Goal: Task Accomplishment & Management: Manage account settings

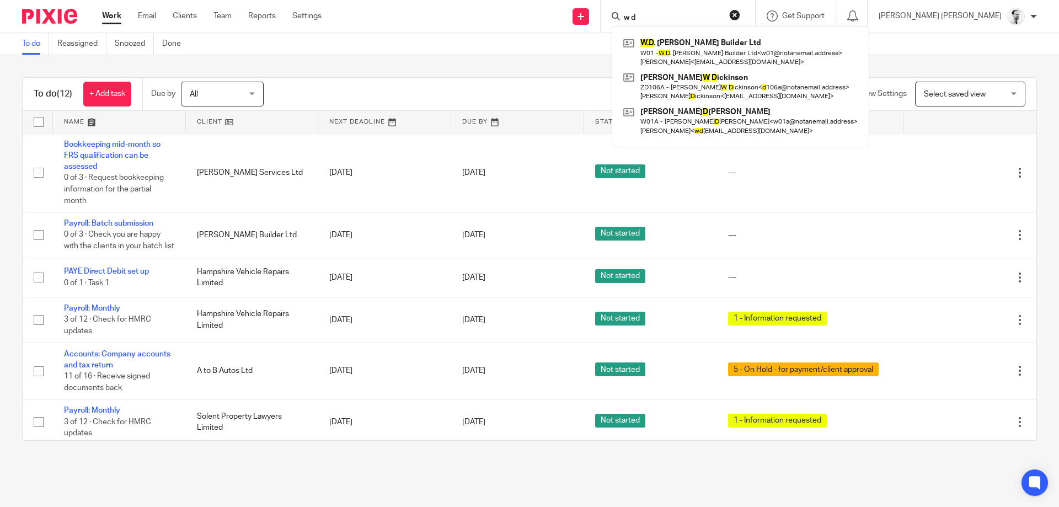
drag, startPoint x: 717, startPoint y: 14, endPoint x: 582, endPoint y: 14, distance: 135.1
click at [622, 14] on input "w d" at bounding box center [671, 18] width 99 height 10
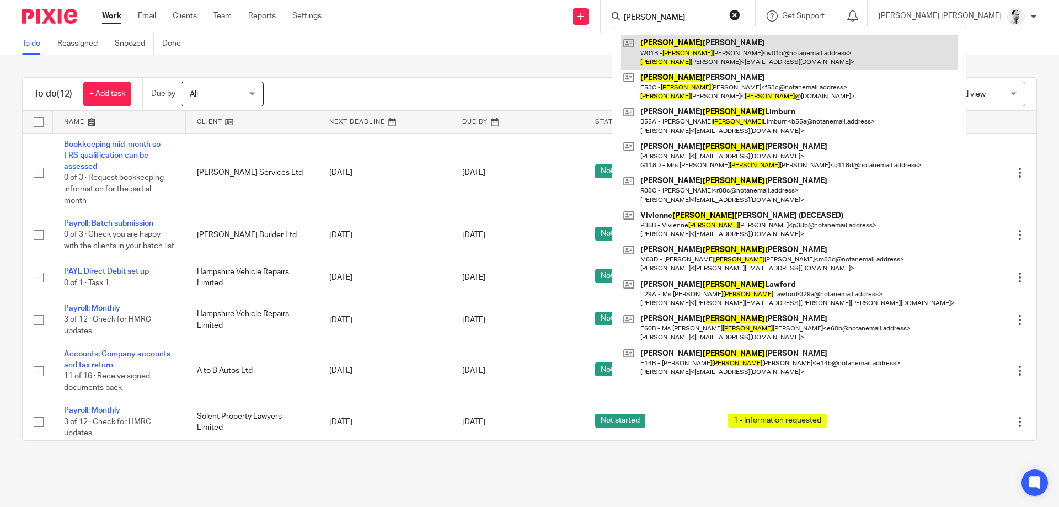
type input "jane"
click at [771, 52] on link at bounding box center [788, 52] width 337 height 34
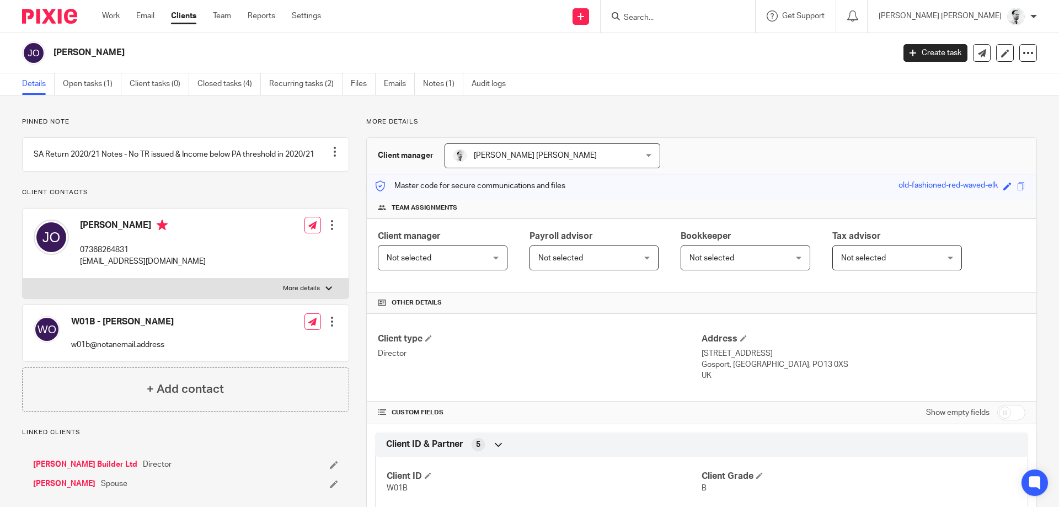
click at [78, 470] on link "[PERSON_NAME] Builder Ltd" at bounding box center [85, 464] width 104 height 11
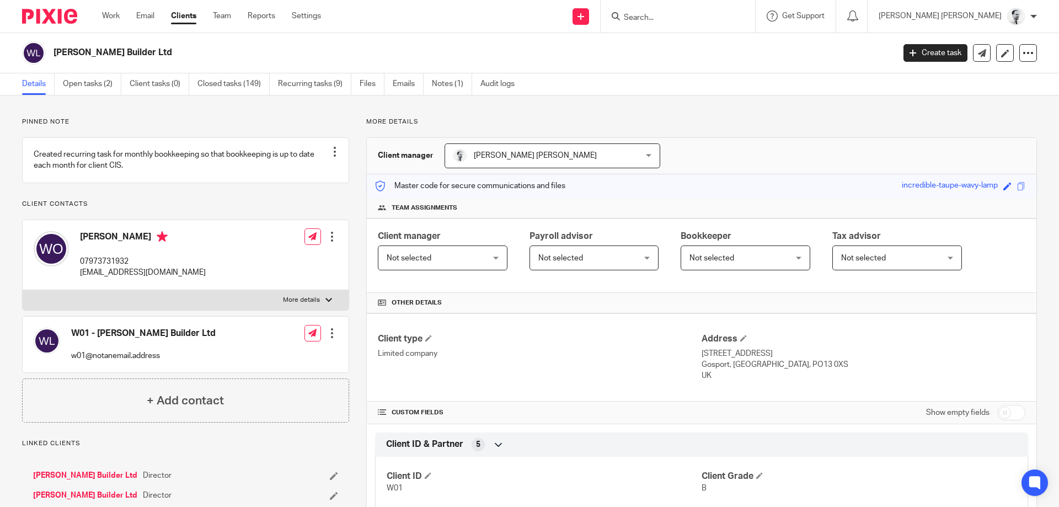
scroll to position [404, 0]
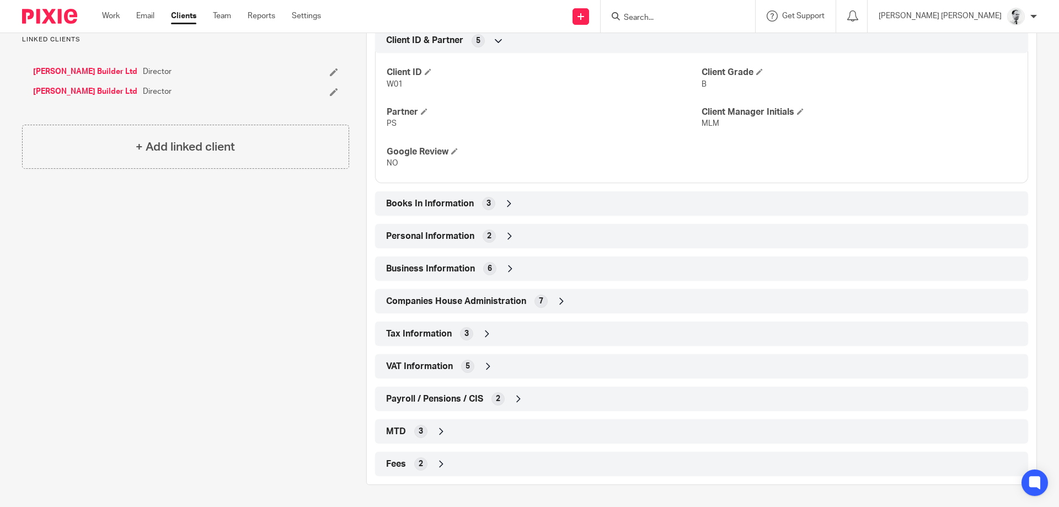
click at [447, 329] on span "Tax Information" at bounding box center [419, 334] width 66 height 12
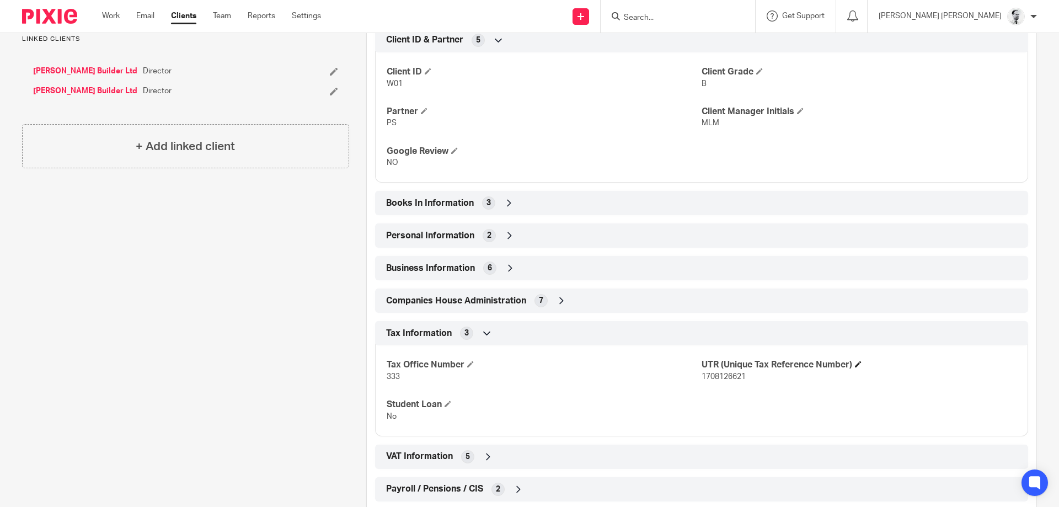
click at [715, 371] on h4 "UTR (Unique Tax Reference Number)" at bounding box center [858, 365] width 315 height 12
click at [715, 375] on span "1708126621" at bounding box center [723, 377] width 44 height 8
copy span "1708126621"
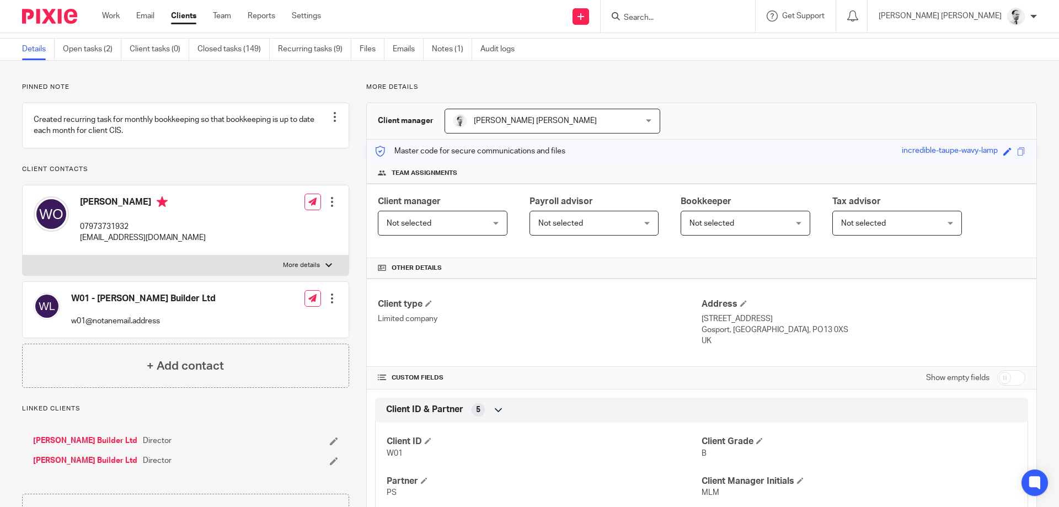
scroll to position [34, 0]
click at [722, 15] on input "Search" at bounding box center [671, 18] width 99 height 10
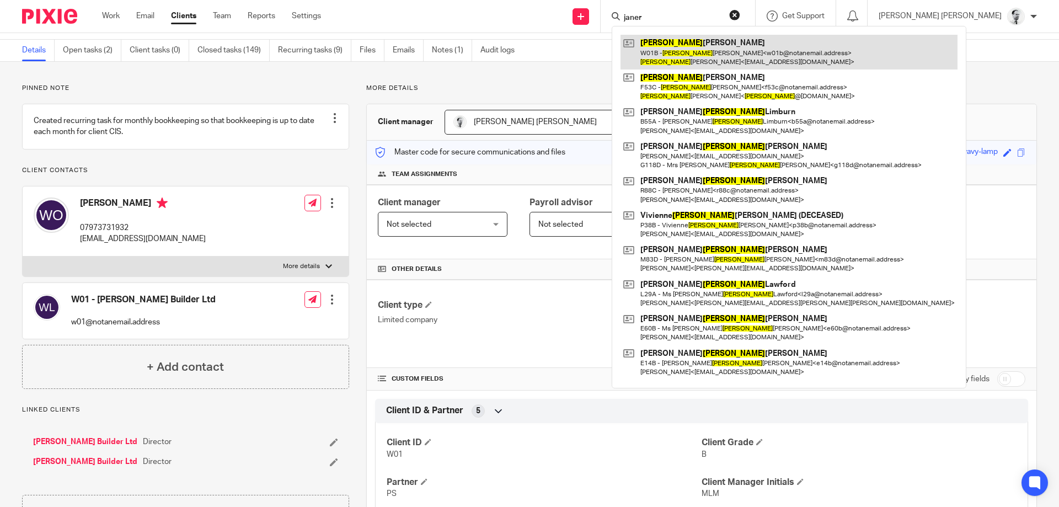
type input "janer"
click at [743, 47] on link at bounding box center [788, 52] width 337 height 34
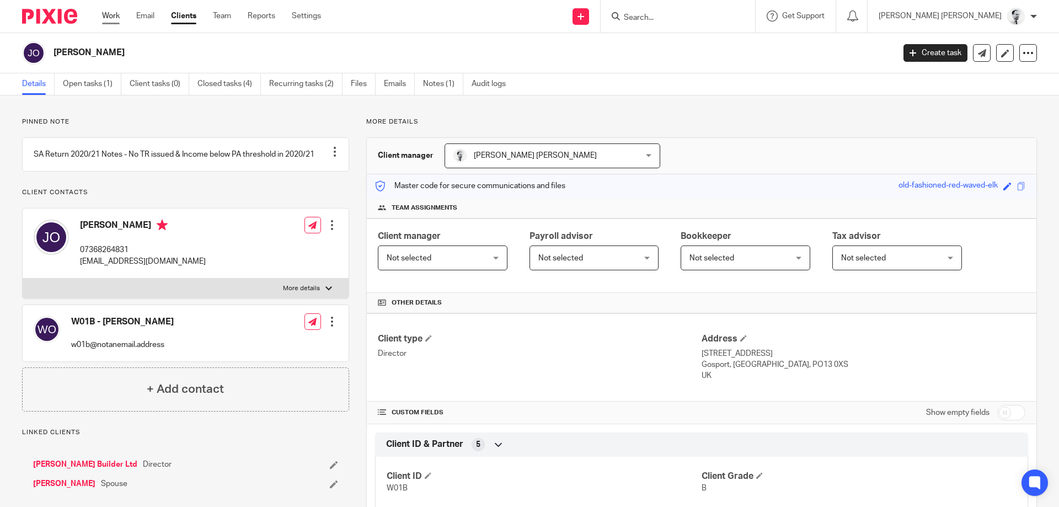
click at [104, 20] on link "Work" at bounding box center [111, 15] width 18 height 11
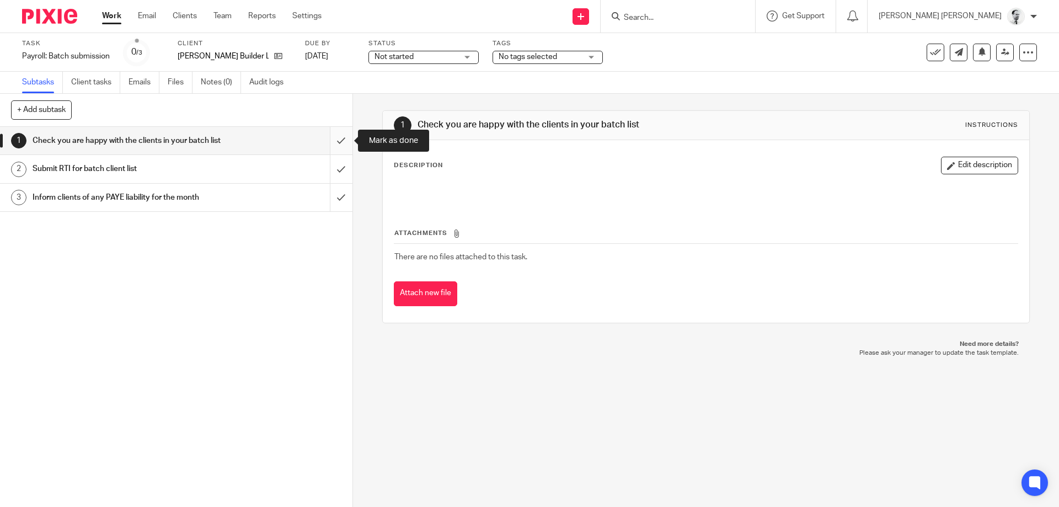
click at [347, 138] on input "submit" at bounding box center [176, 141] width 352 height 28
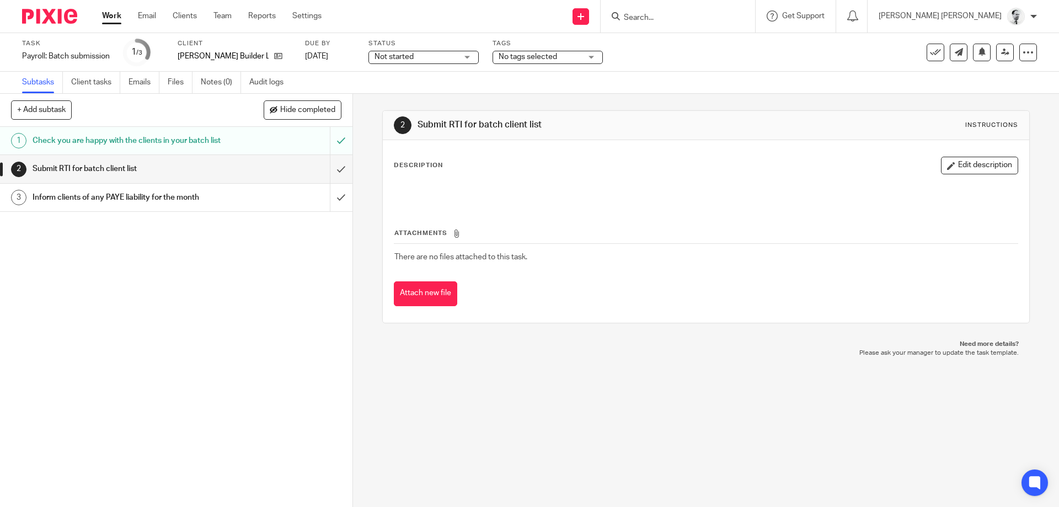
click at [118, 19] on link "Work" at bounding box center [111, 15] width 19 height 11
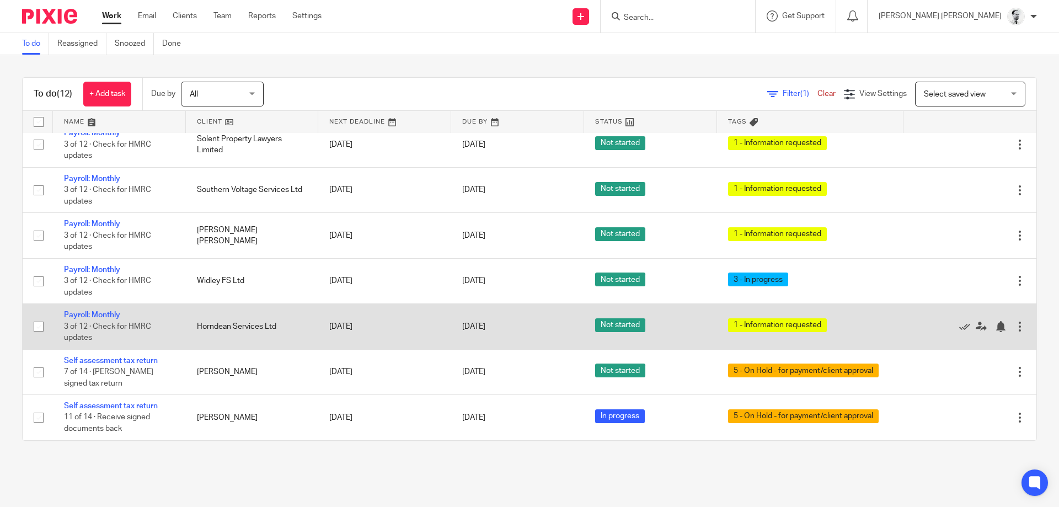
scroll to position [280, 0]
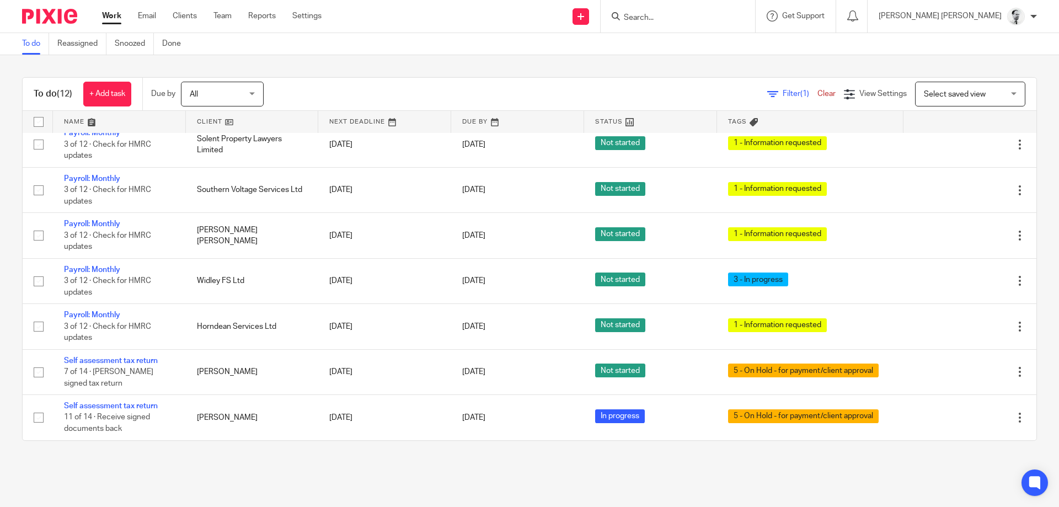
click at [722, 17] on input "Search" at bounding box center [671, 18] width 99 height 10
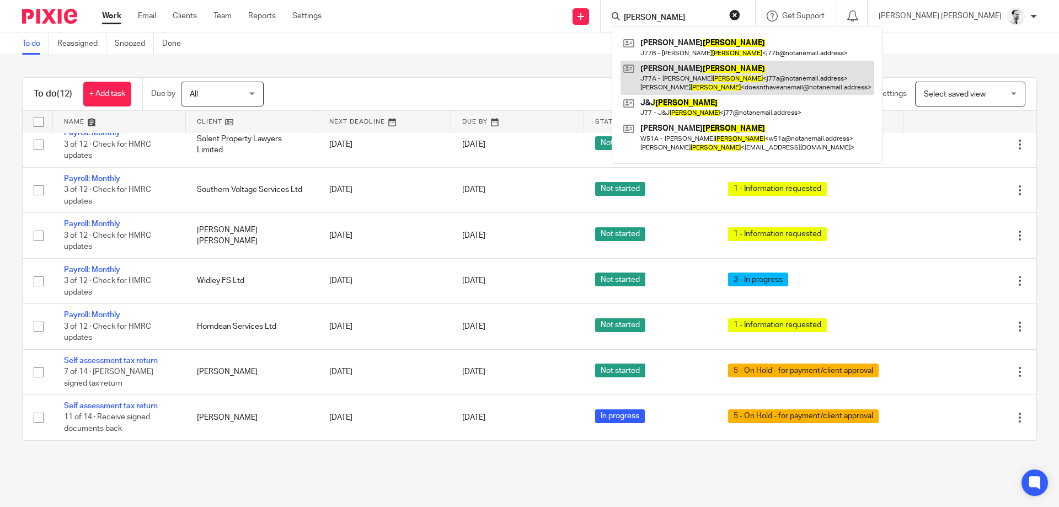
type input "walker"
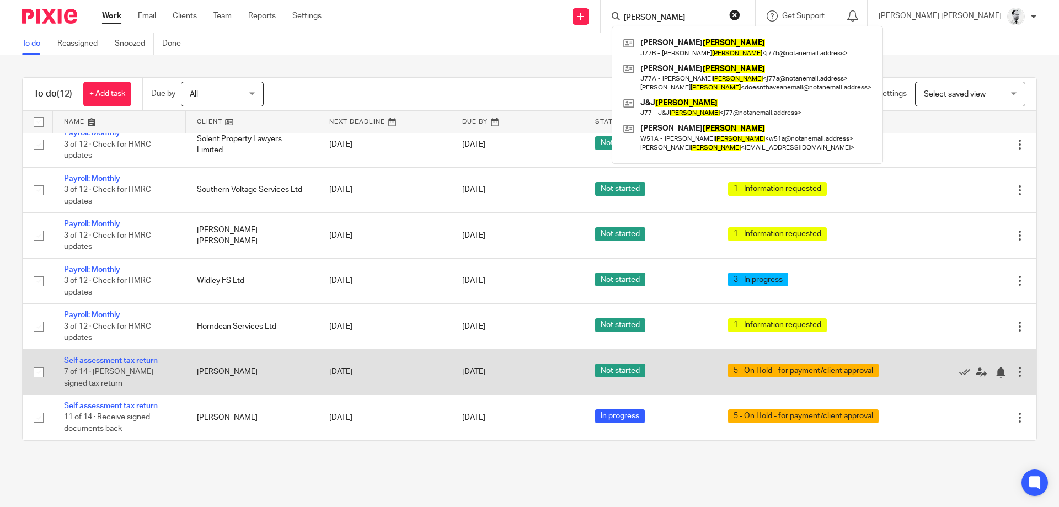
click at [138, 356] on td "Self assessment tax return 7 of 14 · Chase signed tax return" at bounding box center [119, 371] width 133 height 45
click at [139, 360] on link "Self assessment tax return" at bounding box center [111, 361] width 94 height 8
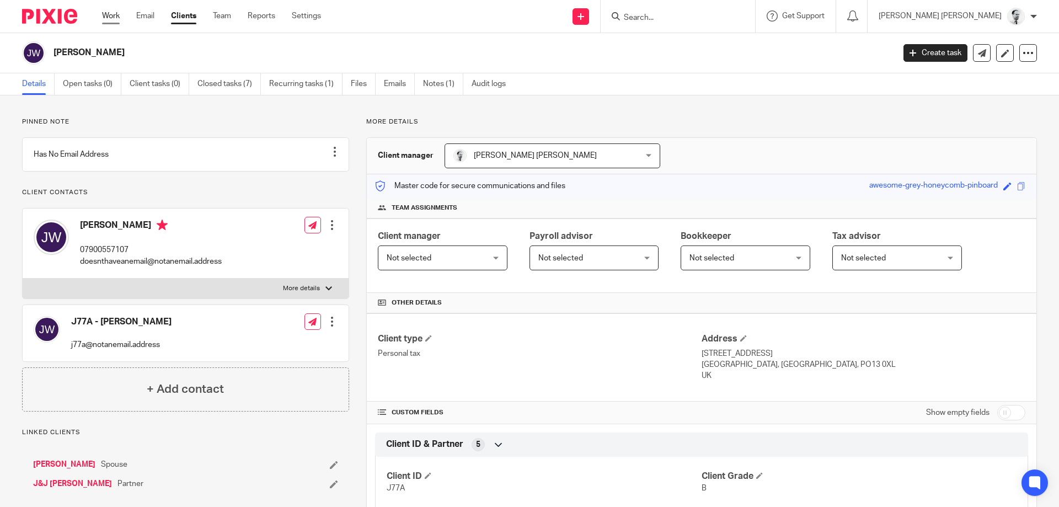
click at [116, 15] on link "Work" at bounding box center [111, 15] width 18 height 11
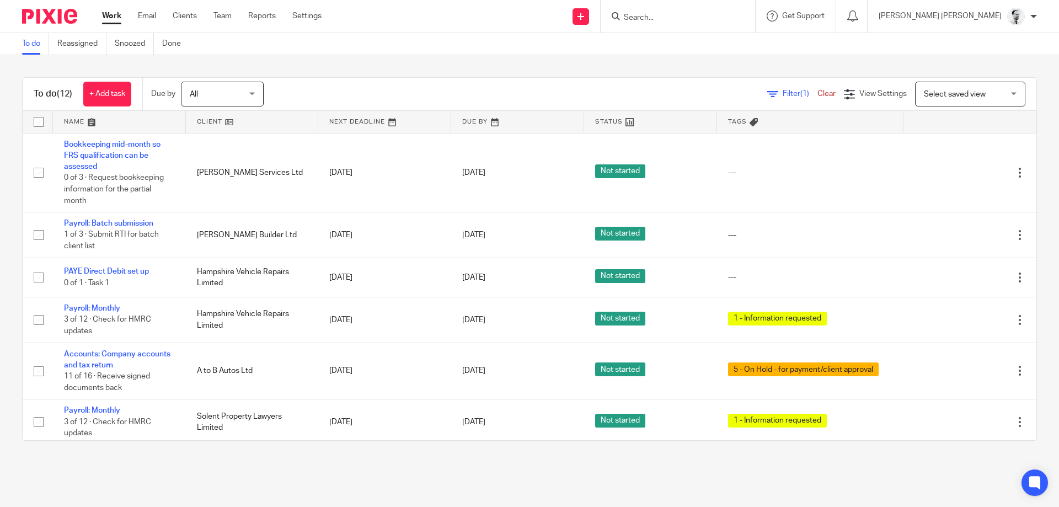
scroll to position [280, 0]
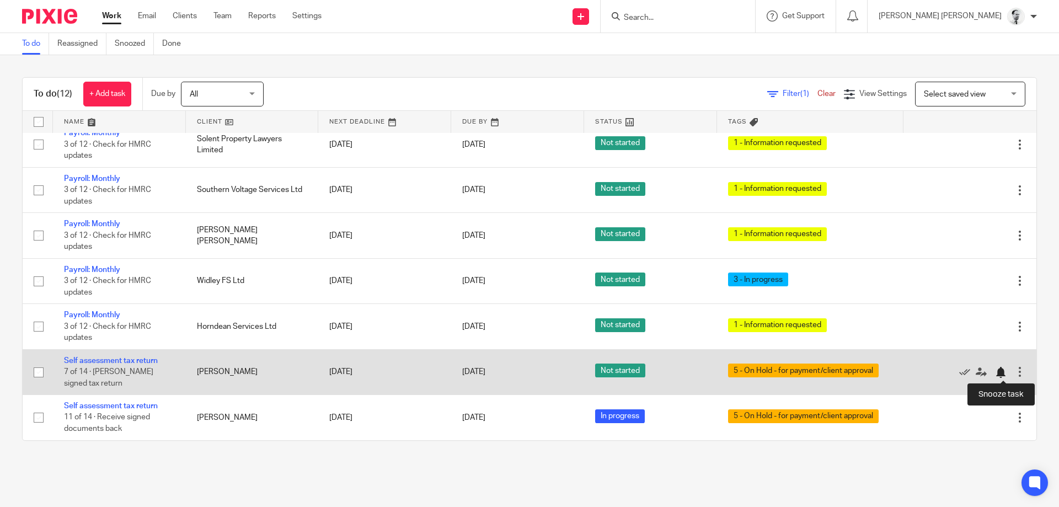
click at [998, 371] on div at bounding box center [1000, 372] width 11 height 11
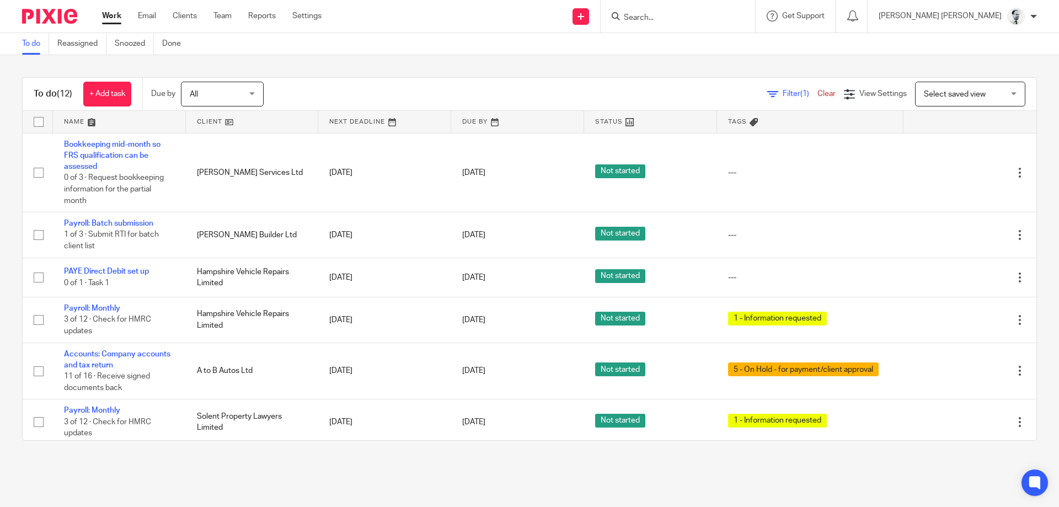
scroll to position [234, 0]
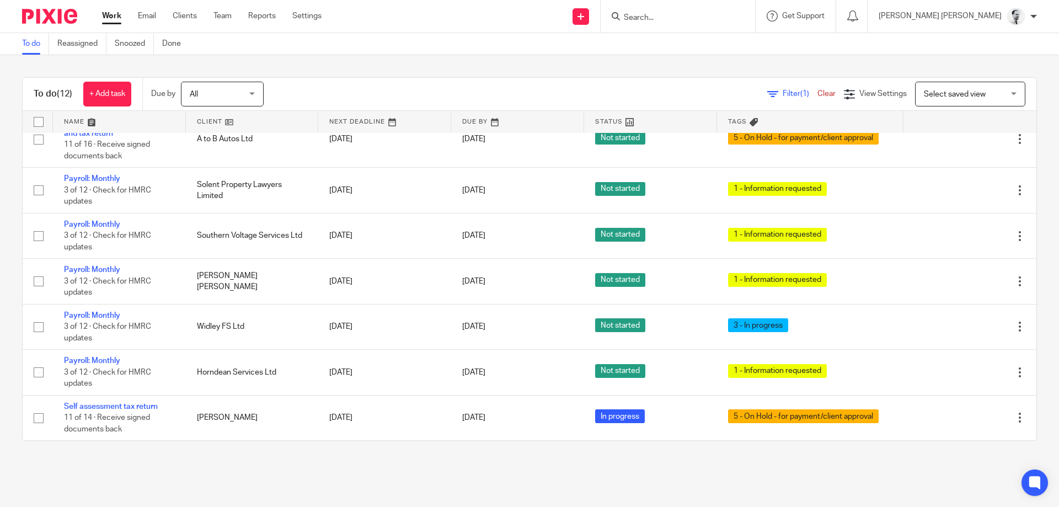
click at [720, 17] on input "Search" at bounding box center [671, 18] width 99 height 10
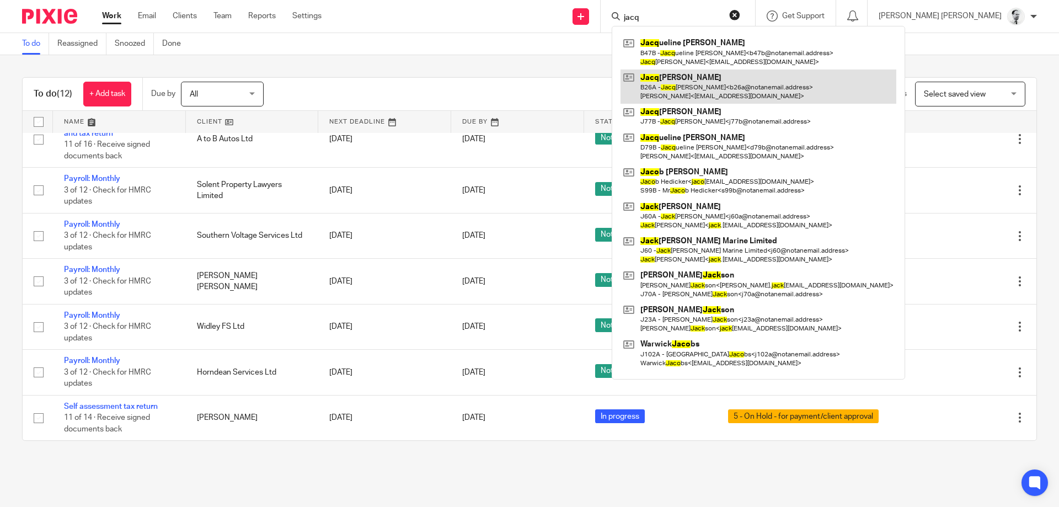
type input "jacq"
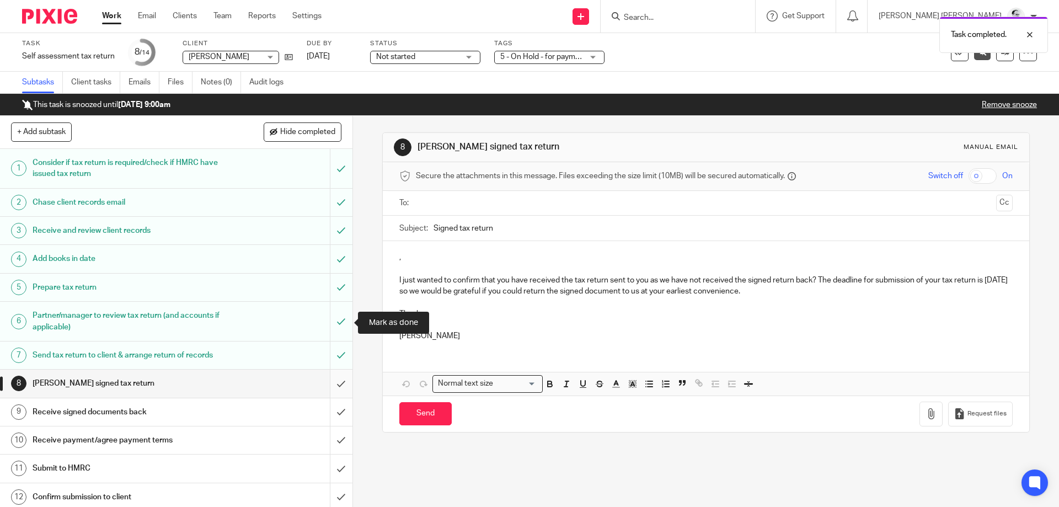
scroll to position [61, 0]
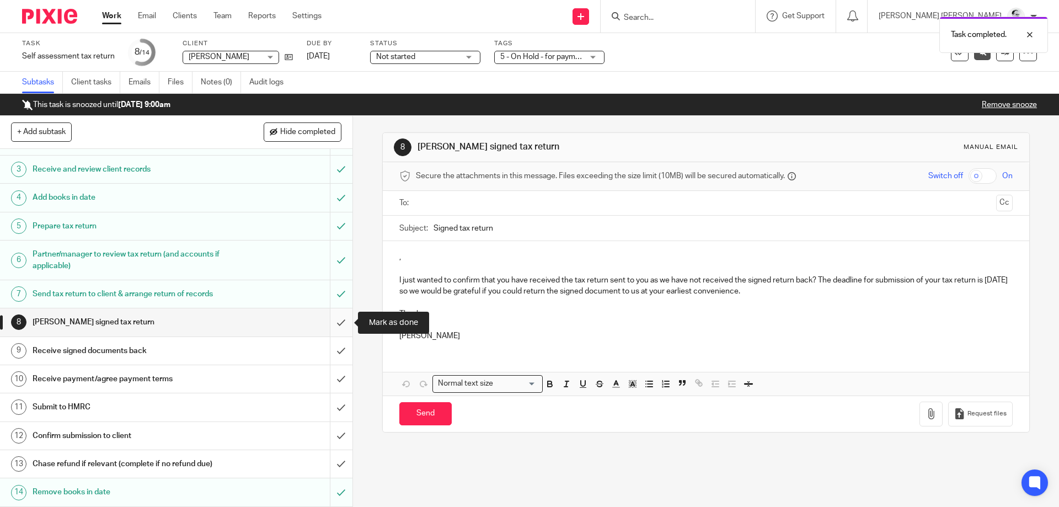
click at [335, 325] on input "submit" at bounding box center [176, 322] width 352 height 28
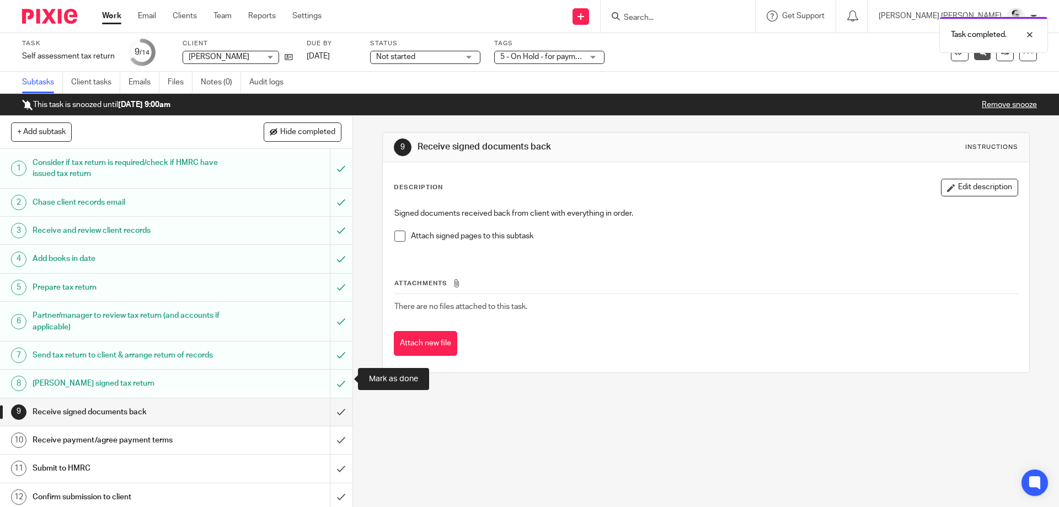
scroll to position [61, 0]
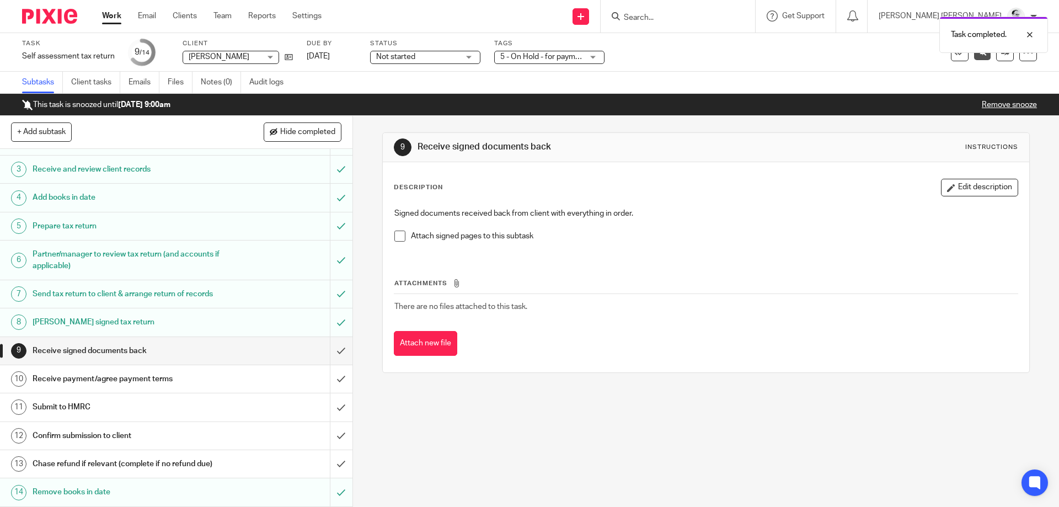
click at [727, 9] on div at bounding box center [677, 16] width 154 height 33
click at [717, 20] on div "Task completed." at bounding box center [788, 32] width 518 height 42
click at [710, 18] on div "Task completed." at bounding box center [788, 32] width 518 height 42
click at [705, 13] on div "Task completed." at bounding box center [788, 32] width 518 height 42
click at [696, 15] on input "Search" at bounding box center [671, 18] width 99 height 10
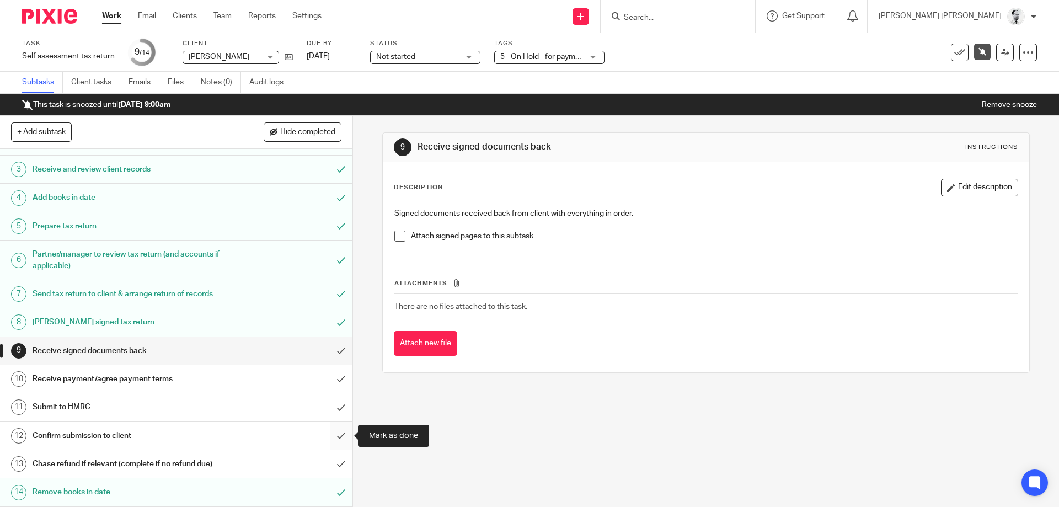
click at [339, 433] on input "submit" at bounding box center [176, 436] width 352 height 28
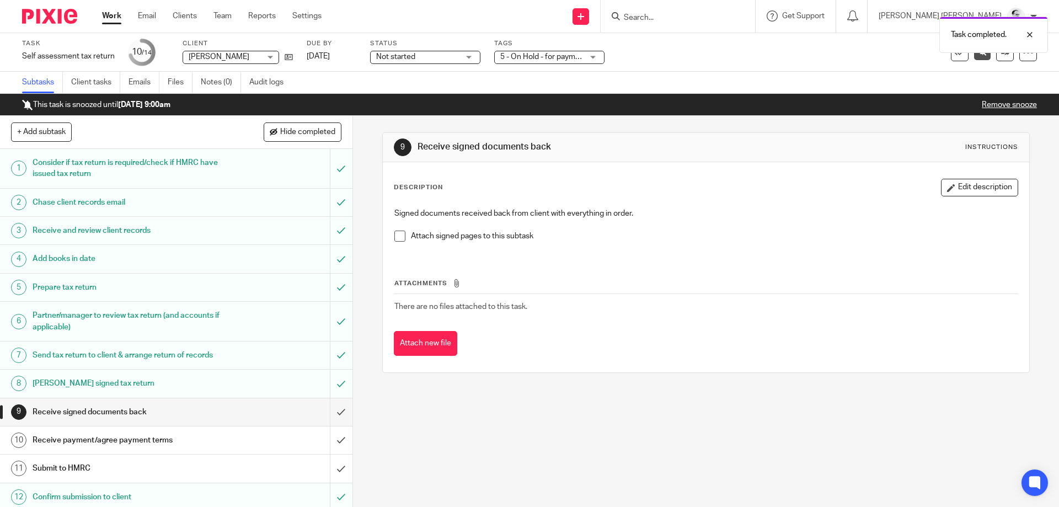
scroll to position [61, 0]
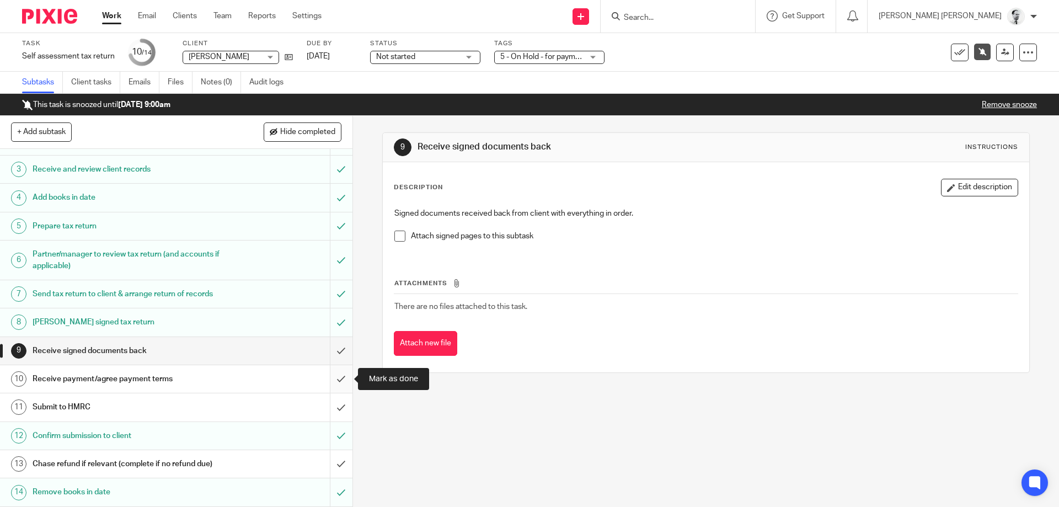
click at [343, 377] on input "submit" at bounding box center [176, 379] width 352 height 28
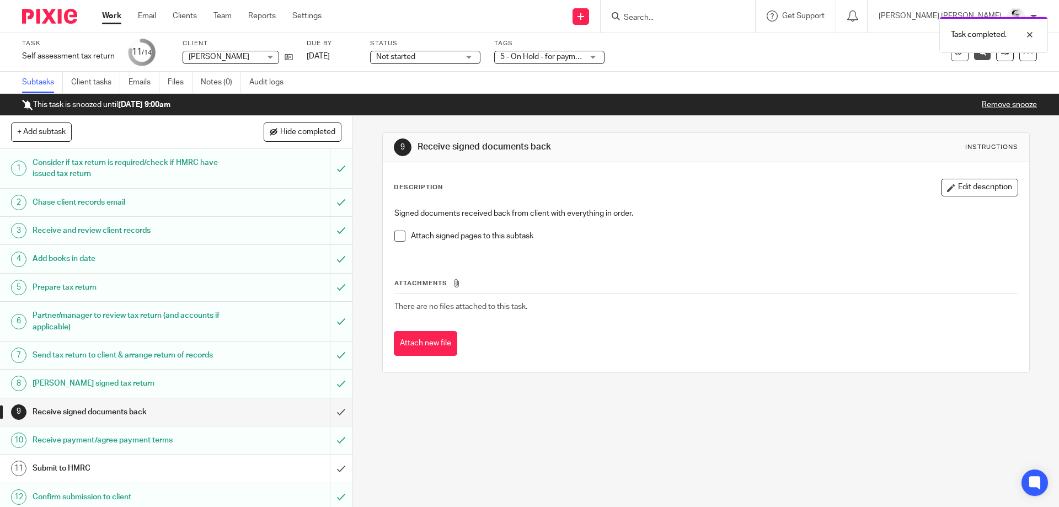
scroll to position [61, 0]
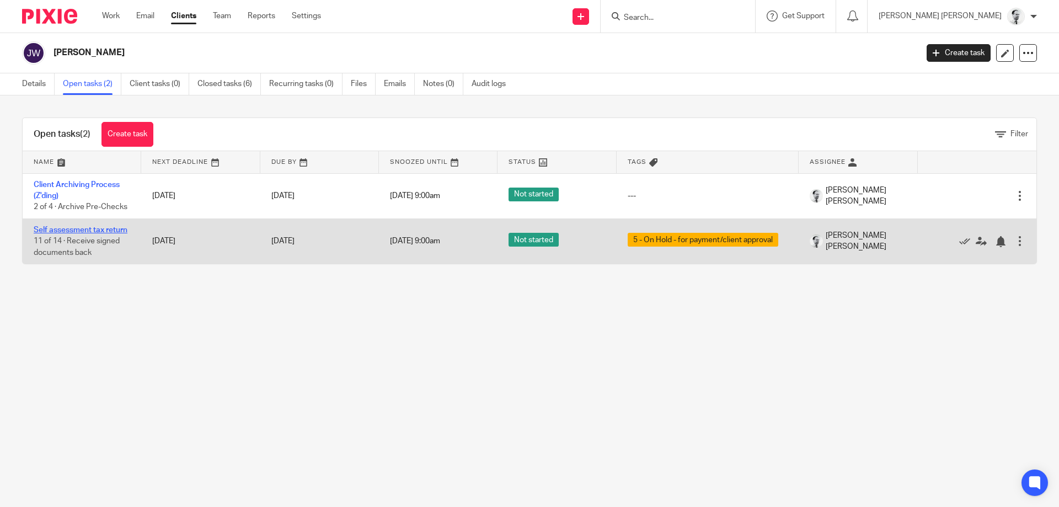
click at [73, 234] on link "Self assessment tax return" at bounding box center [81, 230] width 94 height 8
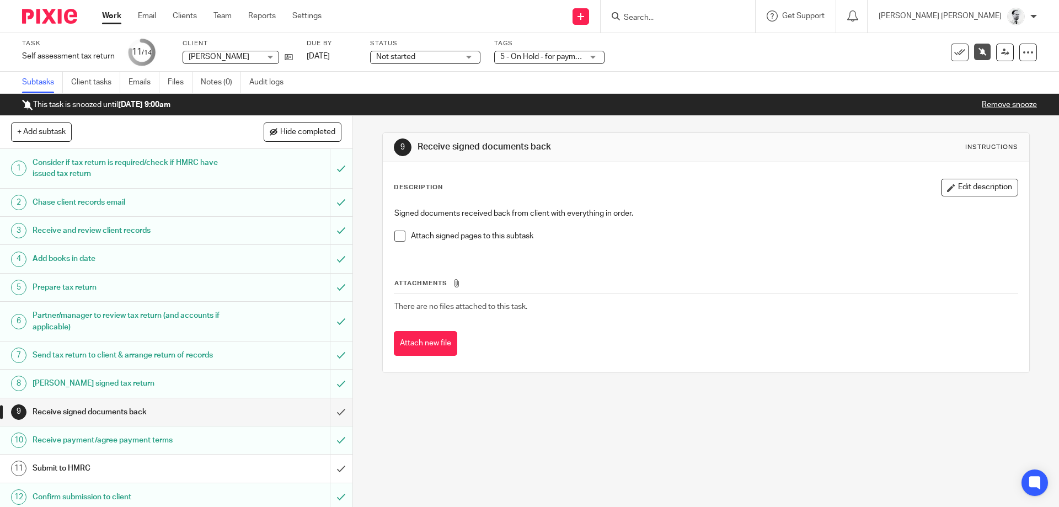
scroll to position [61, 0]
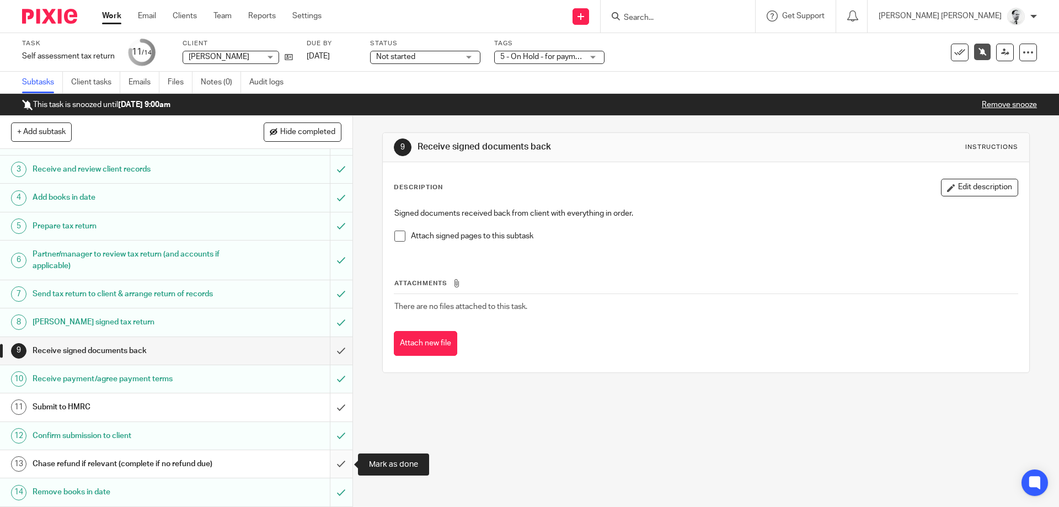
click at [342, 464] on input "submit" at bounding box center [176, 464] width 352 height 28
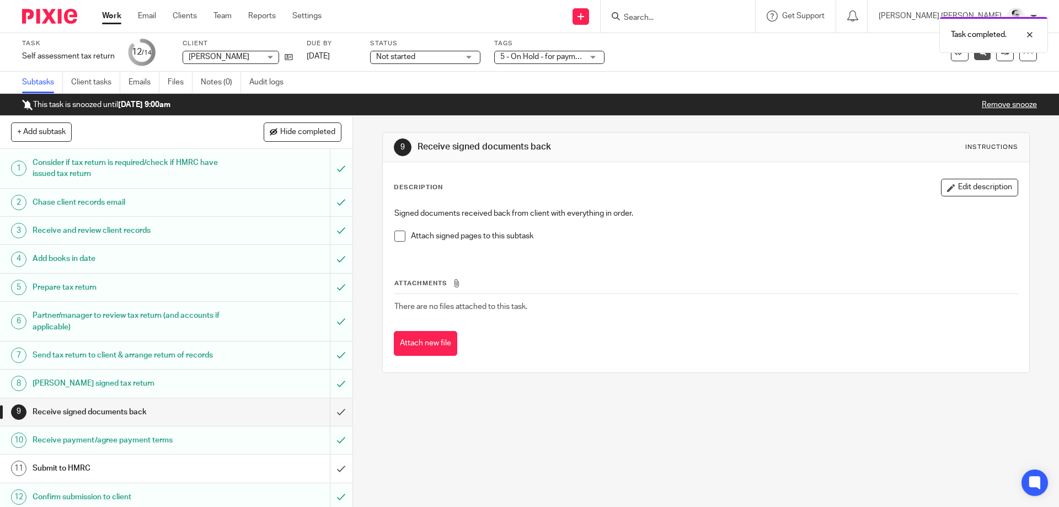
scroll to position [61, 0]
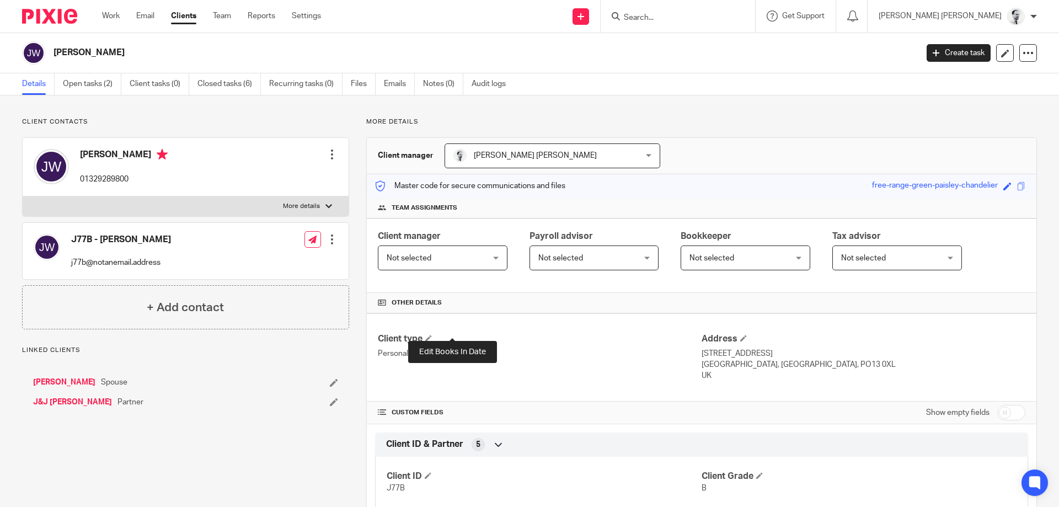
drag, startPoint x: 0, startPoint y: 0, endPoint x: 454, endPoint y: 330, distance: 560.9
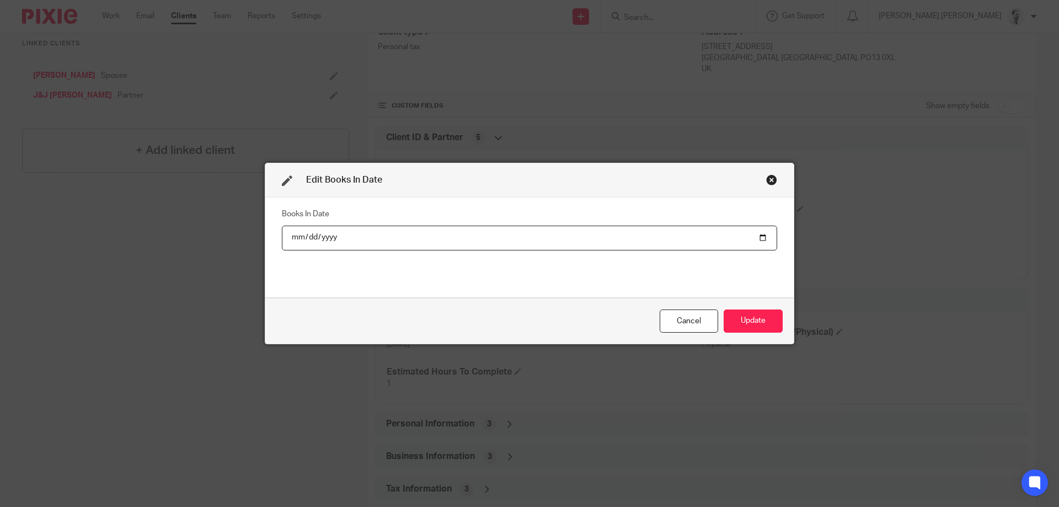
click at [313, 243] on input "date" at bounding box center [529, 237] width 495 height 25
click at [340, 238] on input "date" at bounding box center [529, 237] width 495 height 25
drag, startPoint x: 763, startPoint y: 319, endPoint x: 677, endPoint y: 313, distance: 86.2
click at [762, 319] on button "Update" at bounding box center [752, 321] width 59 height 24
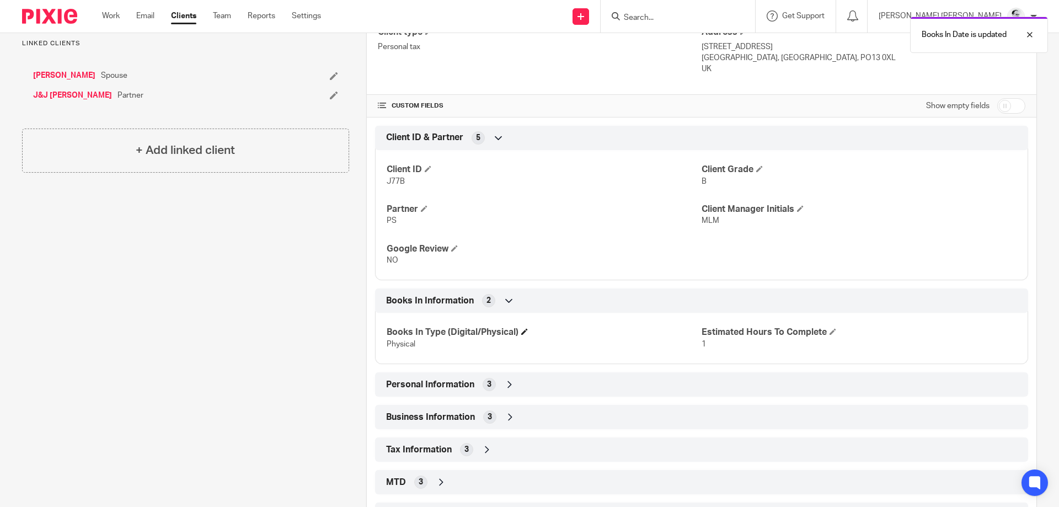
click at [518, 330] on h4 "Books In Type (Digital/Physical)" at bounding box center [543, 332] width 315 height 12
click at [525, 331] on span at bounding box center [524, 331] width 7 height 7
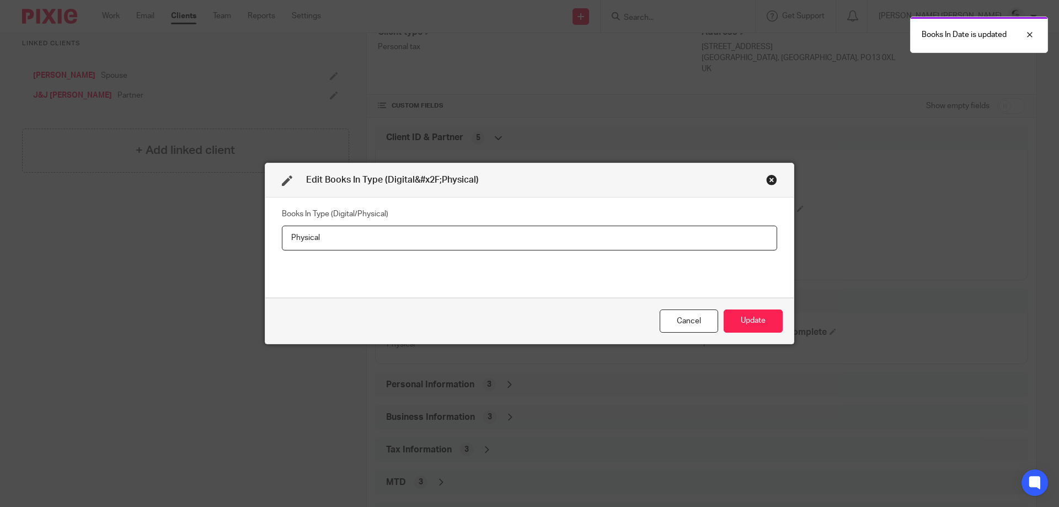
drag, startPoint x: 405, startPoint y: 238, endPoint x: 67, endPoint y: 224, distance: 338.3
click at [282, 225] on input "Physical" at bounding box center [529, 237] width 495 height 25
type input "0"
drag, startPoint x: 742, startPoint y: 318, endPoint x: 831, endPoint y: 307, distance: 89.9
click at [743, 315] on button "Update" at bounding box center [752, 321] width 59 height 24
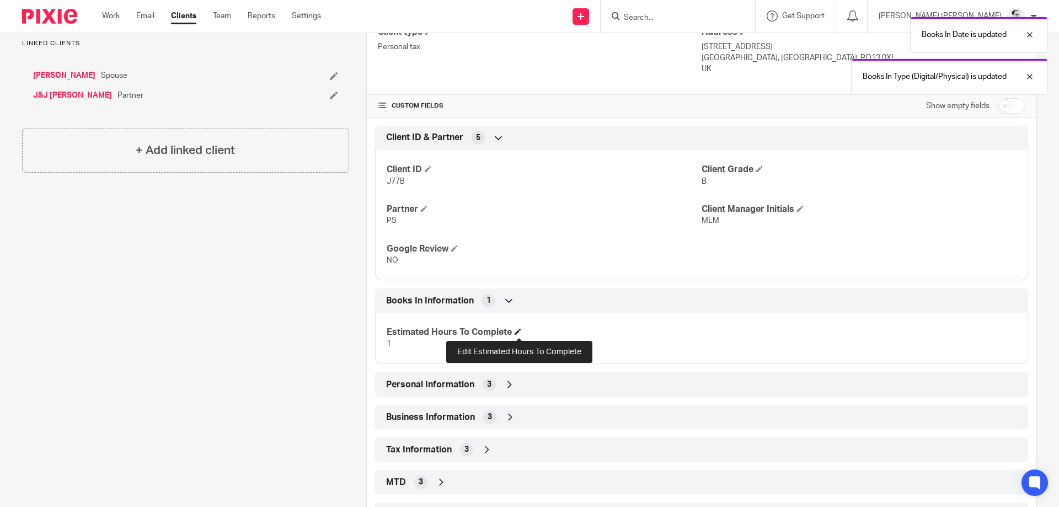
click at [518, 332] on span at bounding box center [517, 331] width 7 height 7
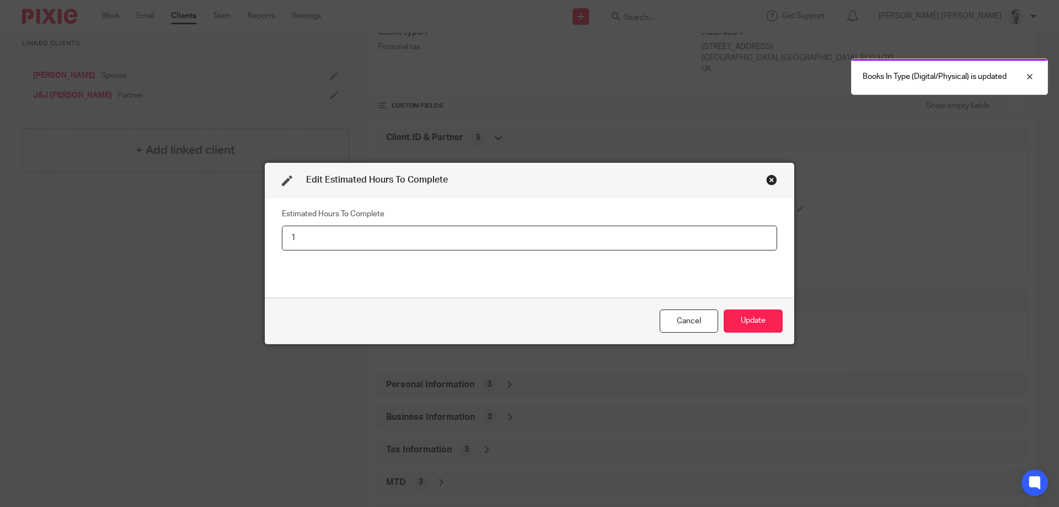
drag, startPoint x: 354, startPoint y: 221, endPoint x: 352, endPoint y: 236, distance: 15.6
click at [353, 222] on fieldset "Estimated Hours To Complete 1" at bounding box center [529, 228] width 495 height 44
click at [282, 225] on input "1" at bounding box center [529, 237] width 495 height 25
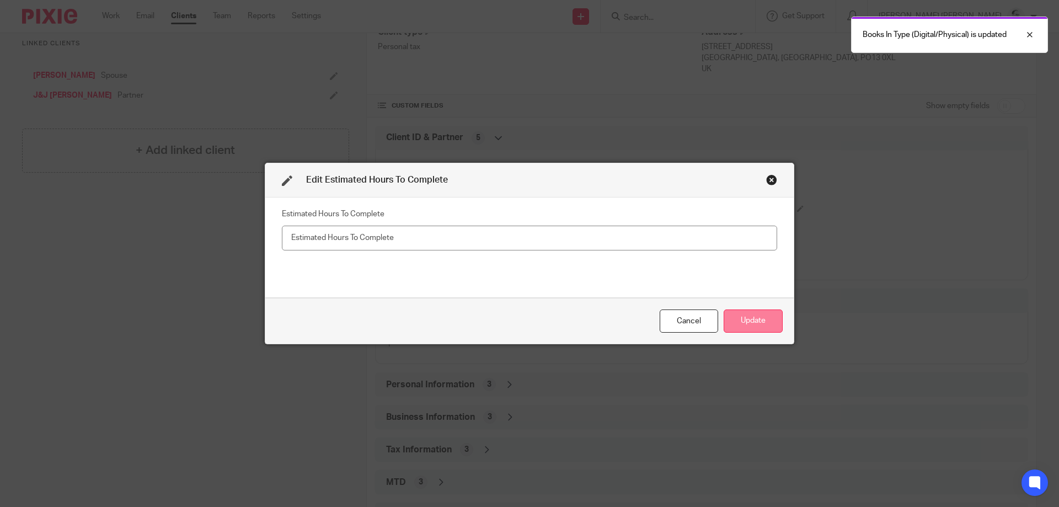
drag, startPoint x: 780, startPoint y: 308, endPoint x: 762, endPoint y: 318, distance: 20.0
click at [777, 308] on div "Cancel Update" at bounding box center [529, 321] width 528 height 46
click at [759, 318] on button "Update" at bounding box center [752, 321] width 59 height 24
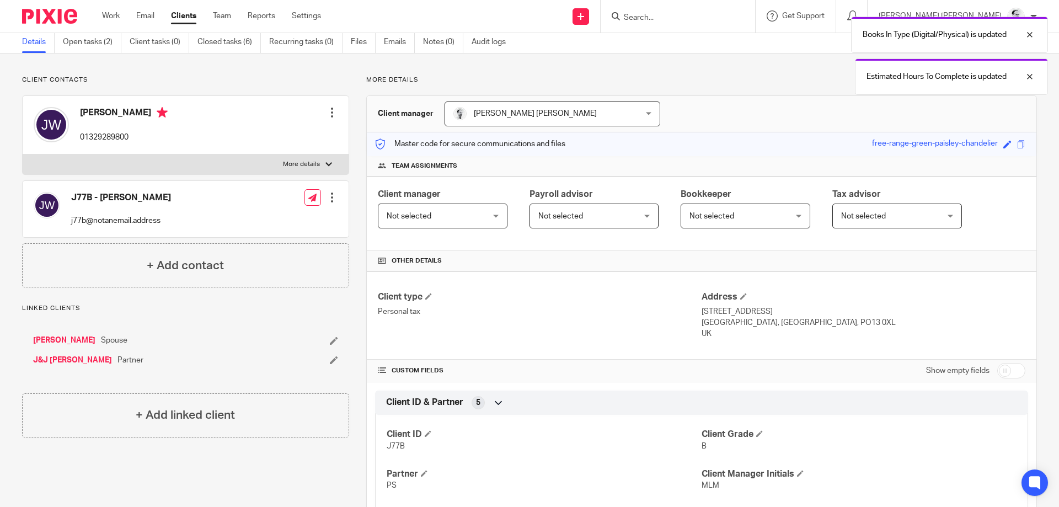
scroll to position [0, 0]
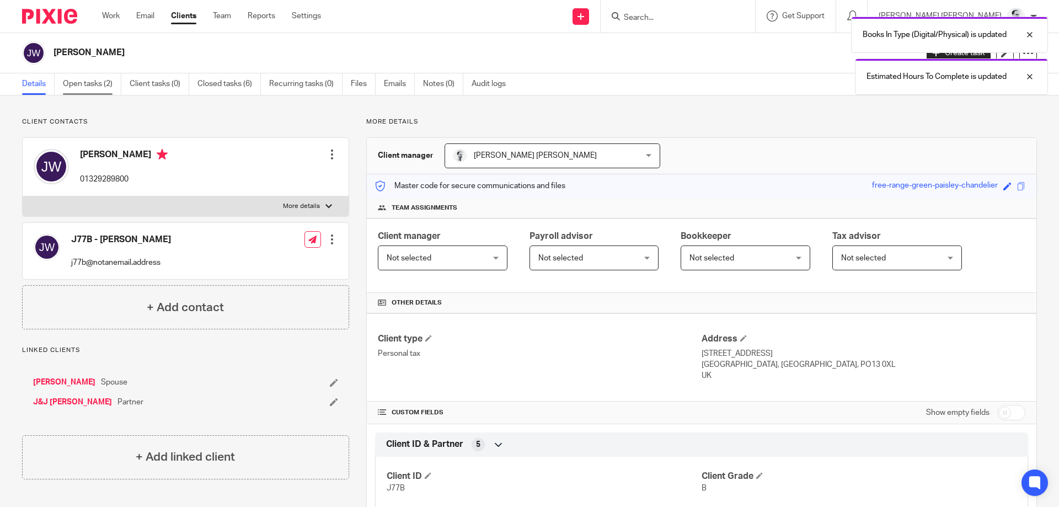
click at [114, 81] on link "Open tasks (2)" at bounding box center [92, 84] width 58 height 22
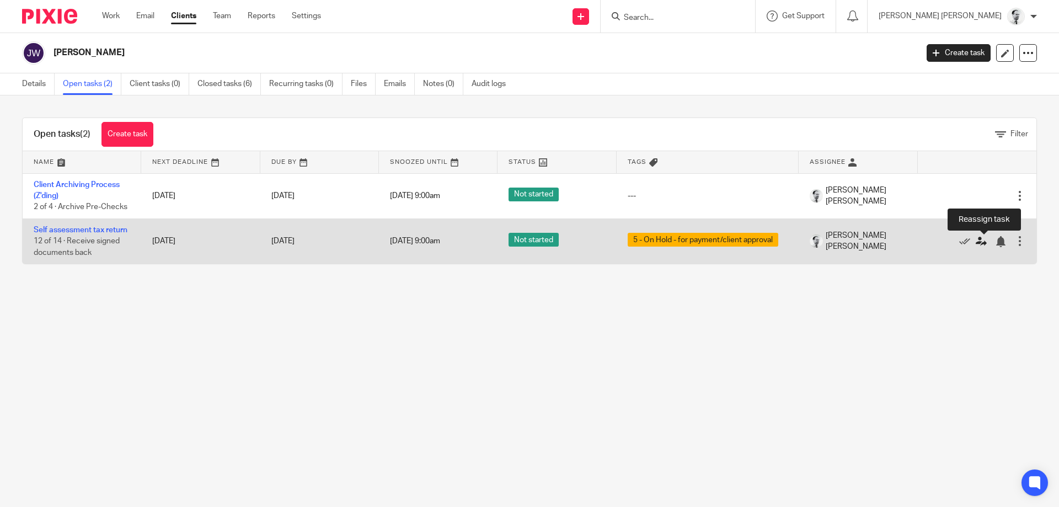
click at [980, 243] on icon at bounding box center [980, 241] width 11 height 11
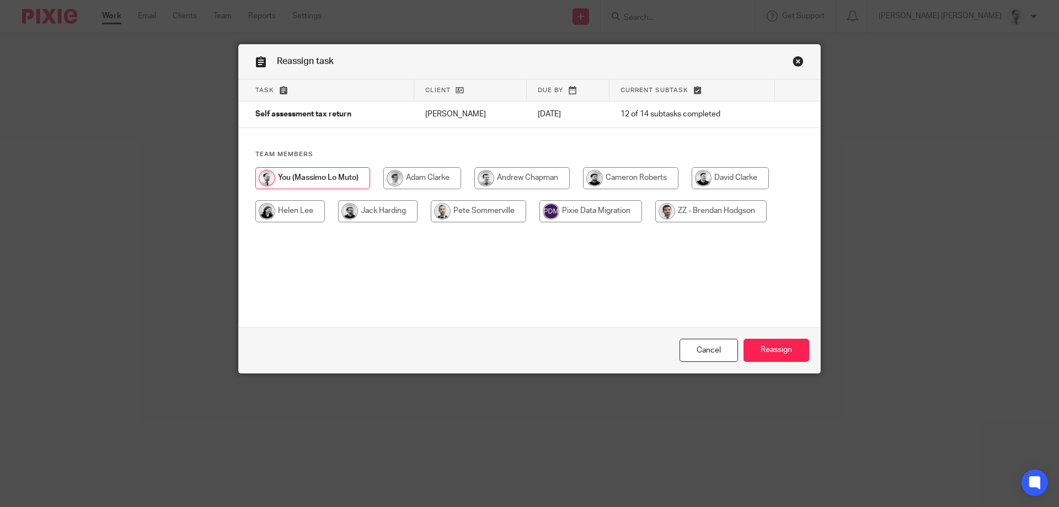
click at [437, 178] on input "radio" at bounding box center [422, 178] width 78 height 22
radio input "true"
click at [797, 61] on link "Close this dialog window" at bounding box center [797, 63] width 11 height 15
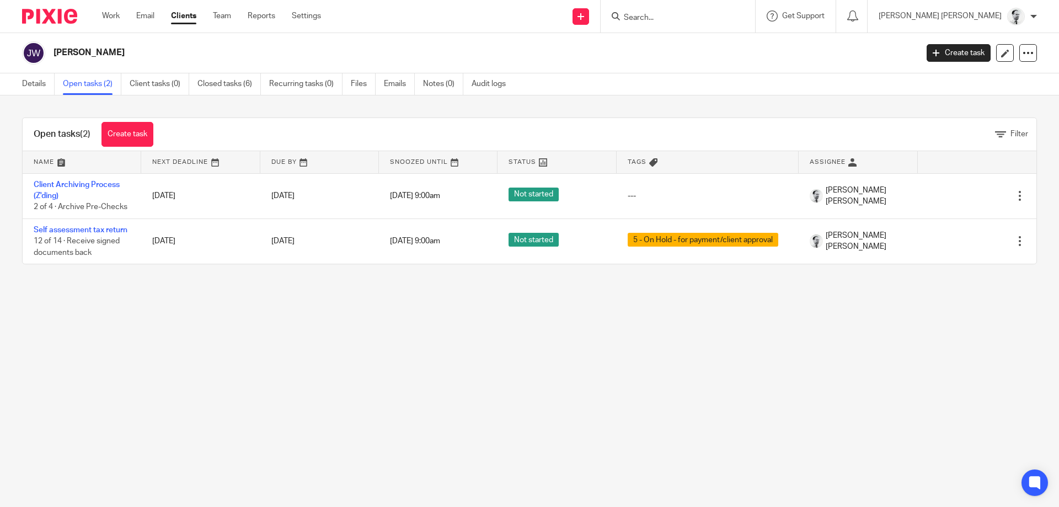
click at [89, 229] on link "Self assessment tax return" at bounding box center [81, 230] width 94 height 8
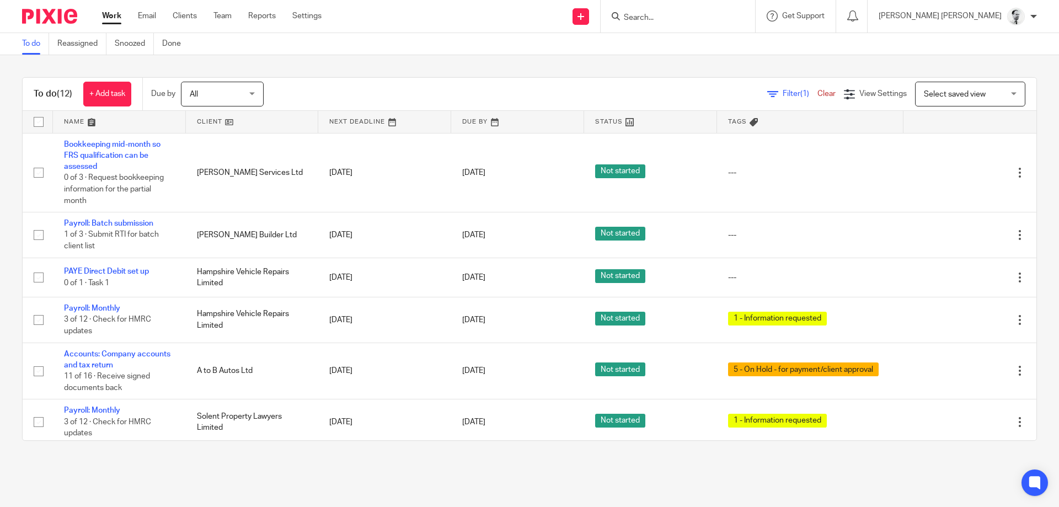
scroll to position [280, 0]
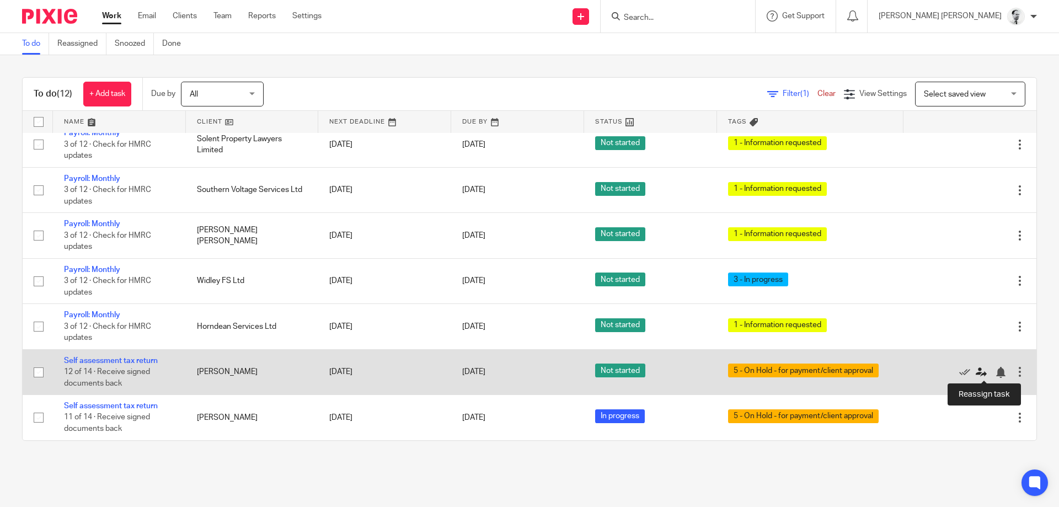
click at [982, 373] on icon at bounding box center [980, 372] width 11 height 11
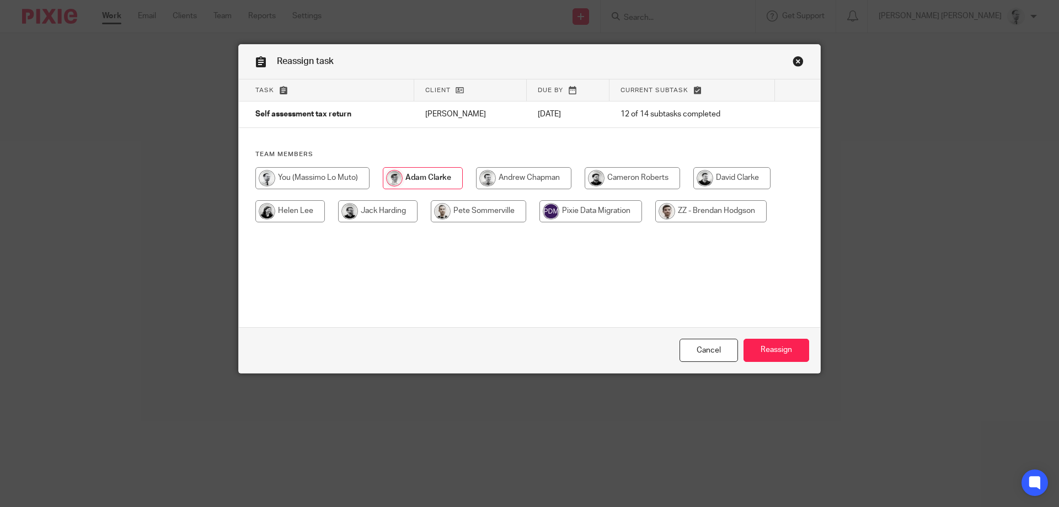
click at [801, 331] on div "Cancel Reassign" at bounding box center [529, 350] width 581 height 46
click at [786, 346] on input "Reassign" at bounding box center [776, 351] width 66 height 24
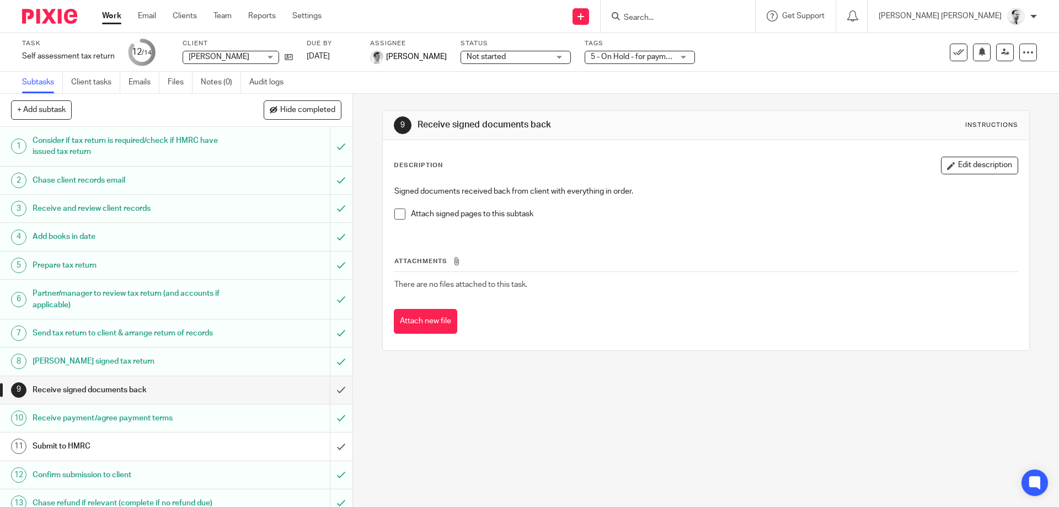
click at [121, 13] on link "Work" at bounding box center [111, 15] width 19 height 11
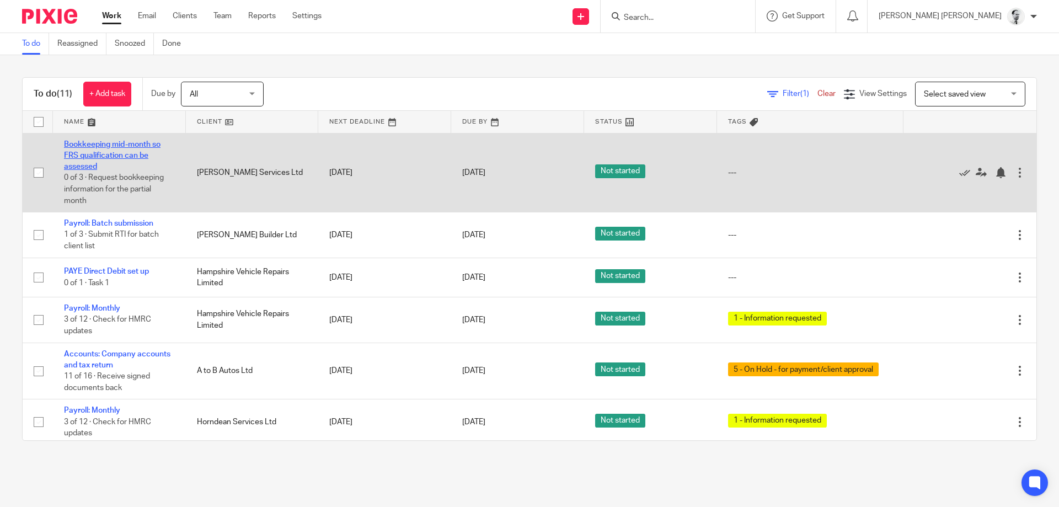
click at [125, 152] on link "Bookkeeping mid-month so FRS qualification can be assessed" at bounding box center [112, 156] width 96 height 30
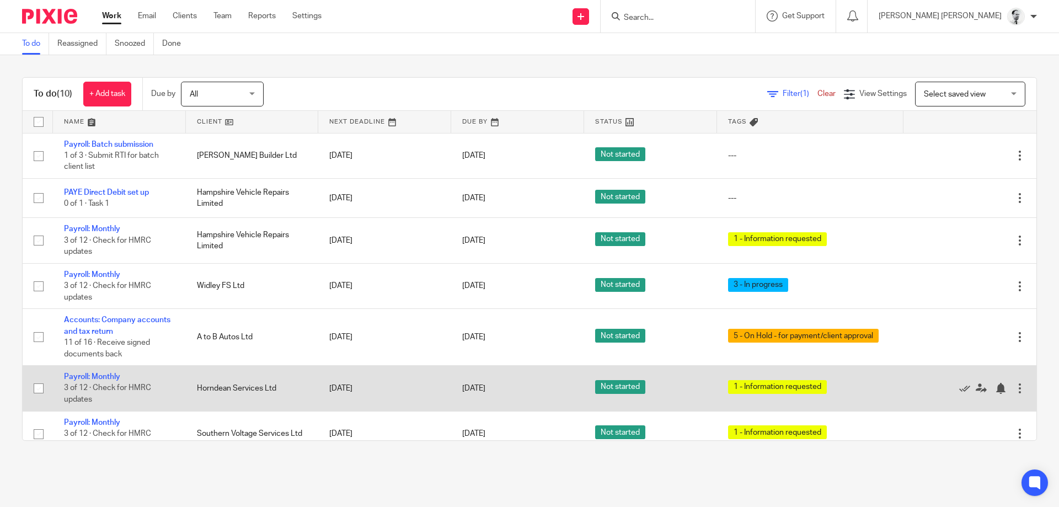
scroll to position [93, 0]
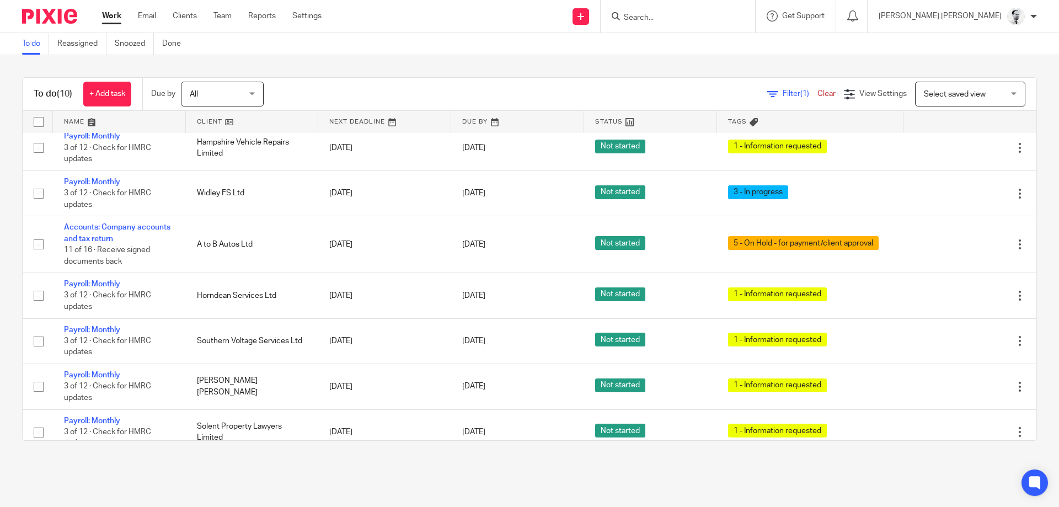
click at [697, 14] on input "Search" at bounding box center [671, 18] width 99 height 10
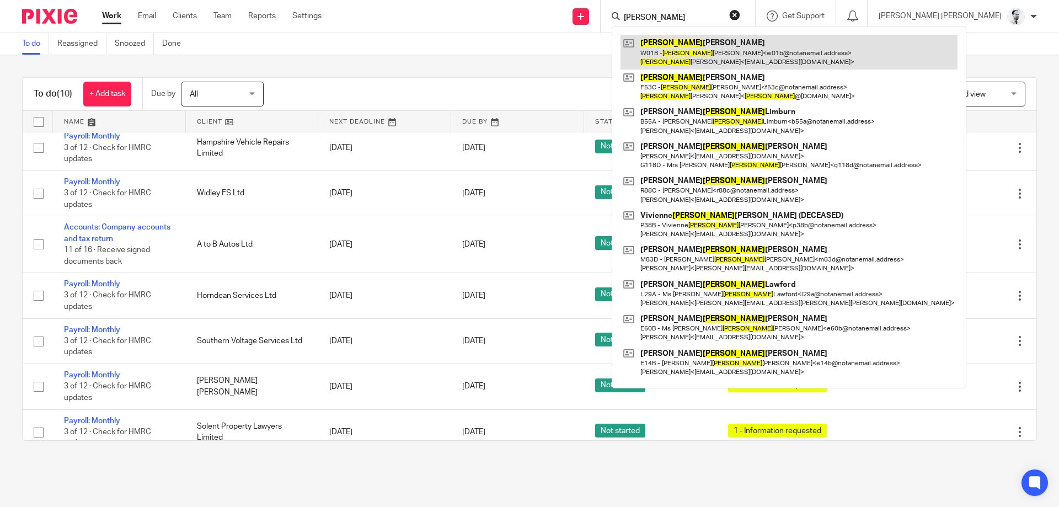
type input "jane"
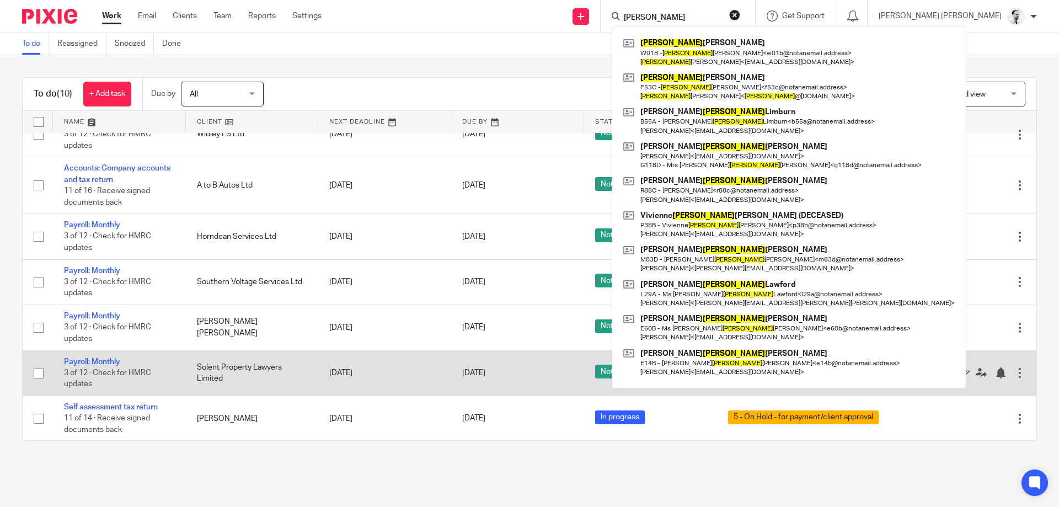
scroll to position [154, 0]
click at [95, 361] on link "Payroll: Monthly" at bounding box center [92, 361] width 56 height 8
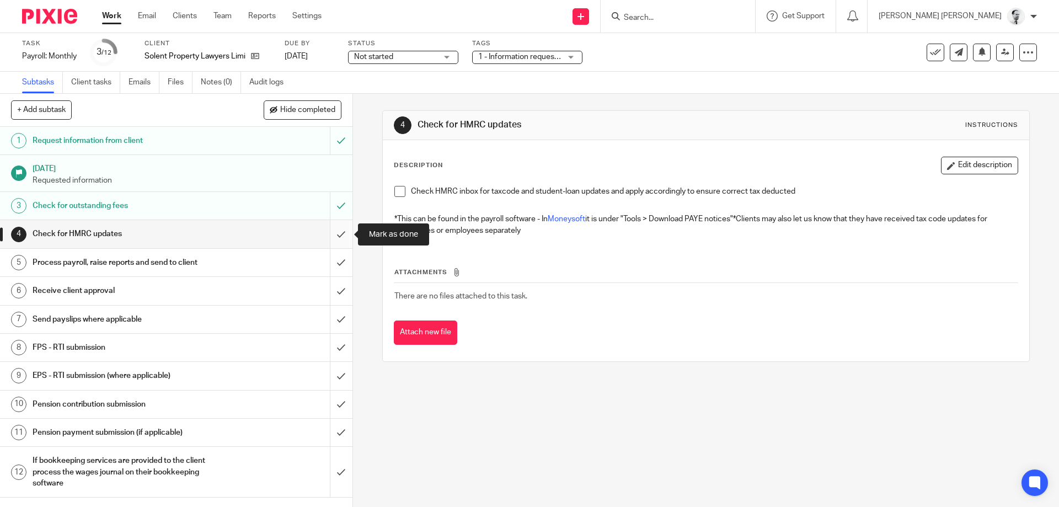
click at [334, 238] on input "submit" at bounding box center [176, 234] width 352 height 28
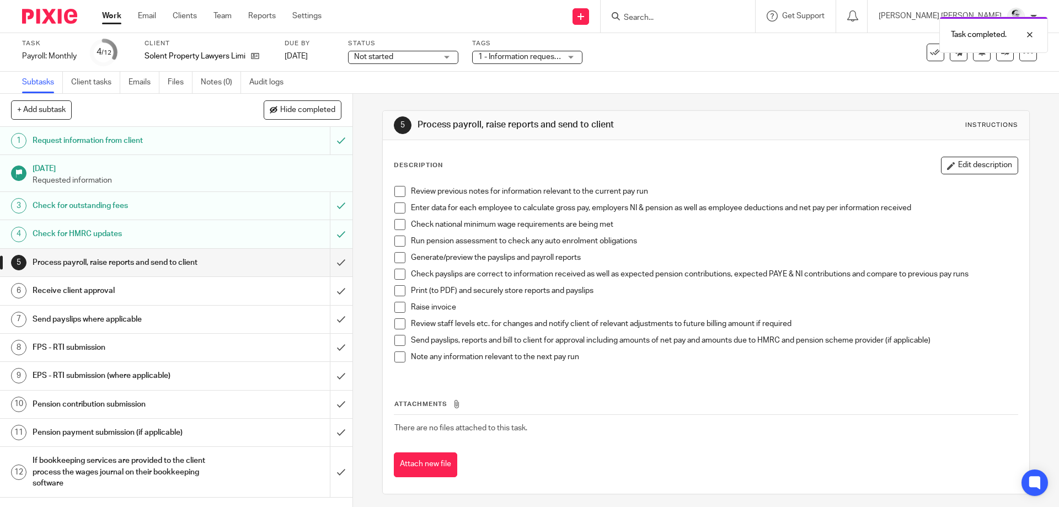
click at [402, 356] on span at bounding box center [399, 356] width 11 height 11
click at [405, 325] on span at bounding box center [399, 323] width 11 height 11
click at [398, 308] on span at bounding box center [399, 307] width 11 height 11
click at [400, 288] on span at bounding box center [399, 290] width 11 height 11
click at [401, 273] on span at bounding box center [399, 274] width 11 height 11
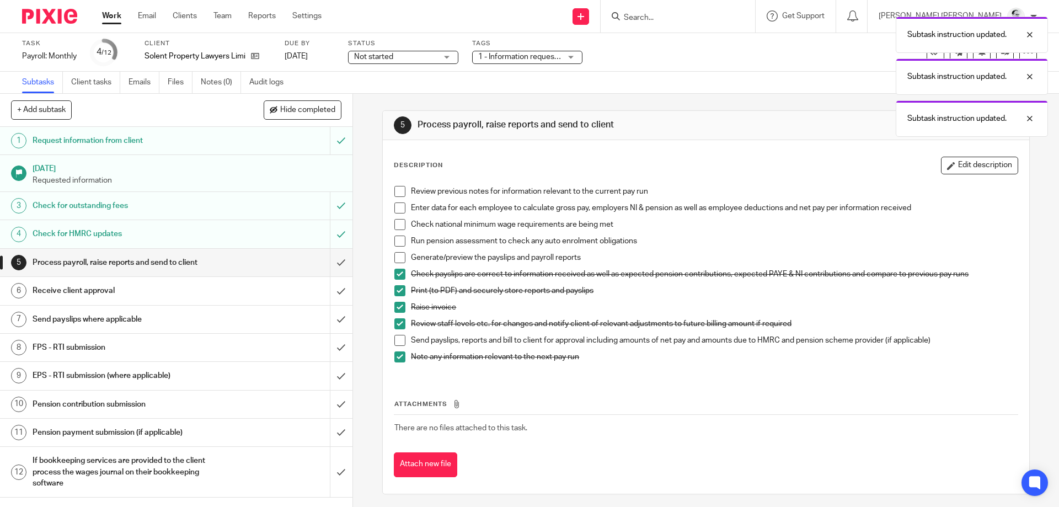
click at [401, 257] on span at bounding box center [399, 257] width 11 height 11
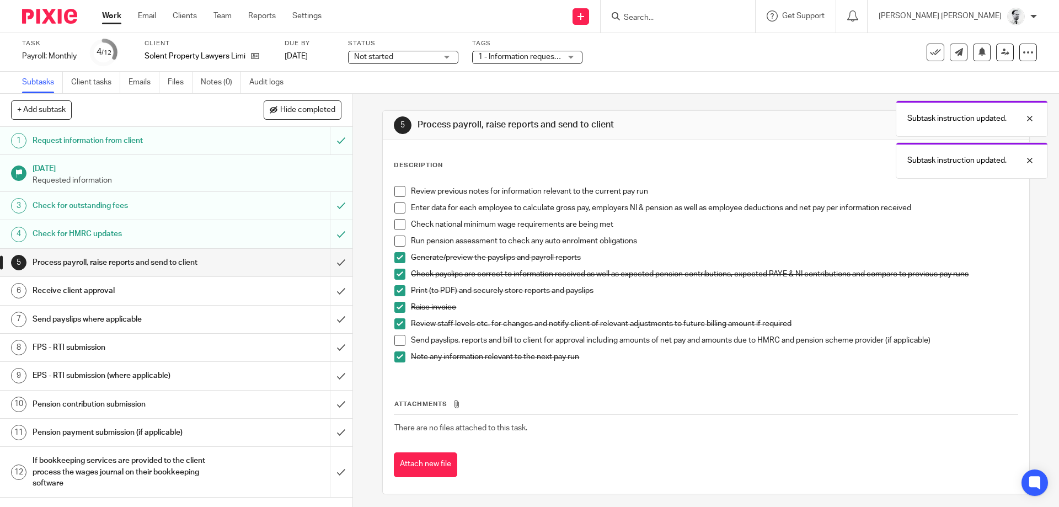
click at [401, 237] on span at bounding box center [399, 240] width 11 height 11
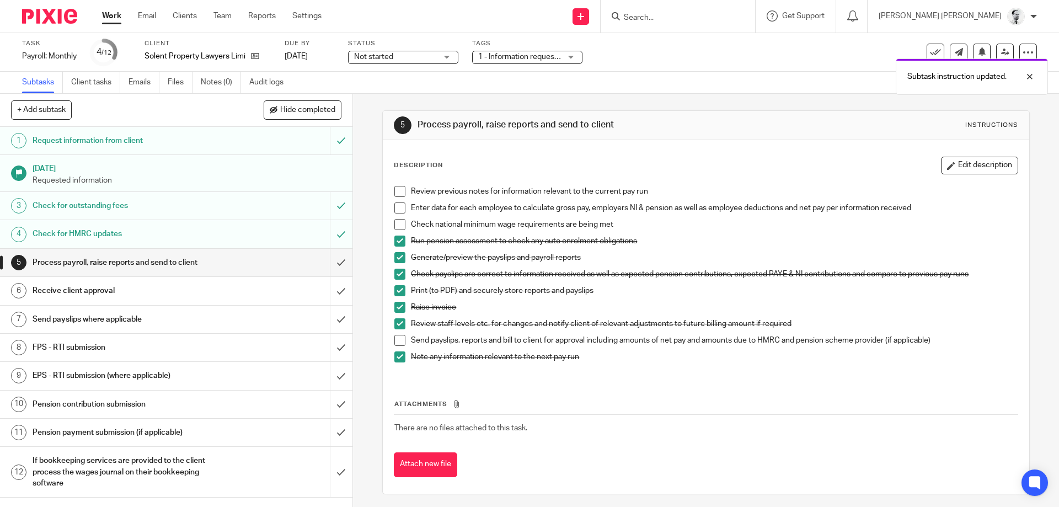
click at [401, 222] on span at bounding box center [399, 224] width 11 height 11
click at [400, 207] on span at bounding box center [399, 207] width 11 height 11
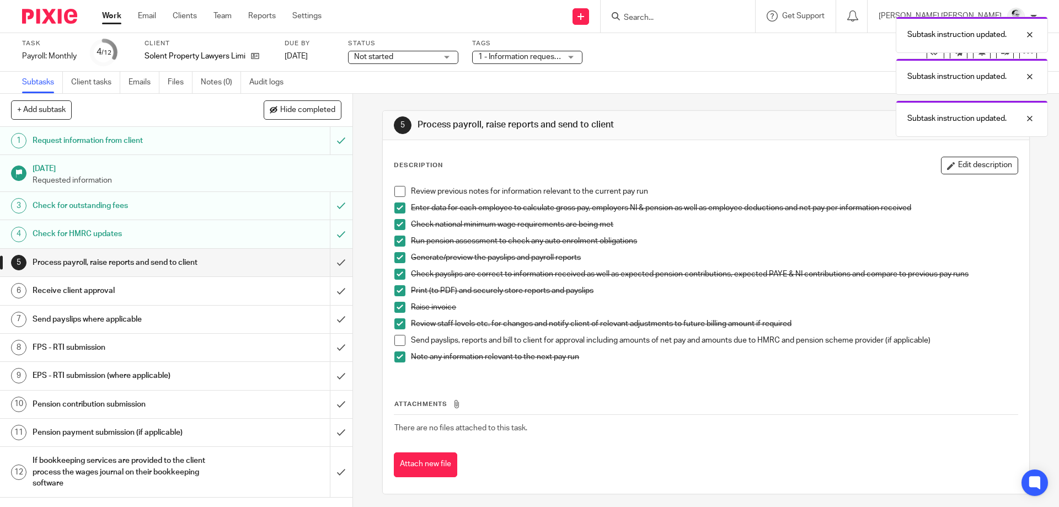
click at [400, 189] on span at bounding box center [399, 191] width 11 height 11
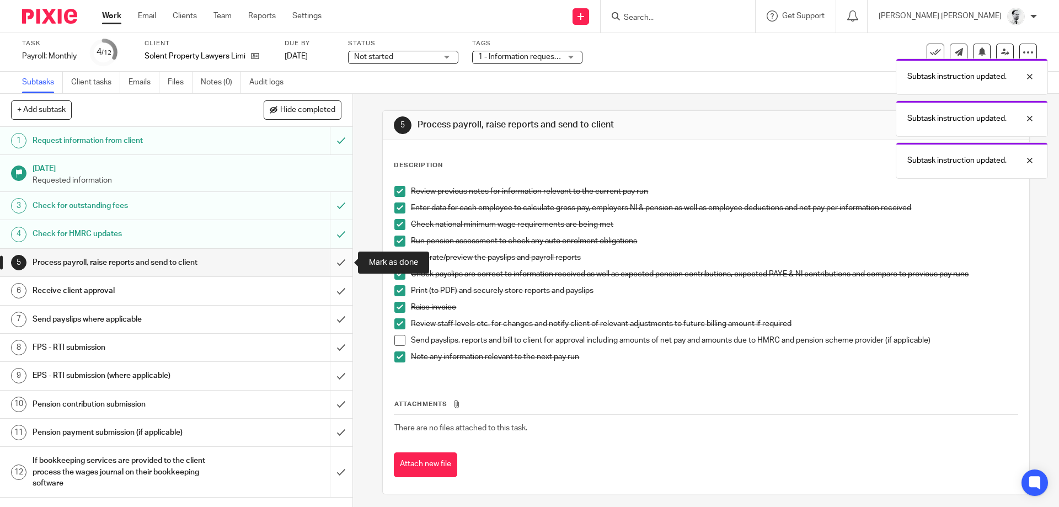
click at [346, 258] on input "submit" at bounding box center [176, 263] width 352 height 28
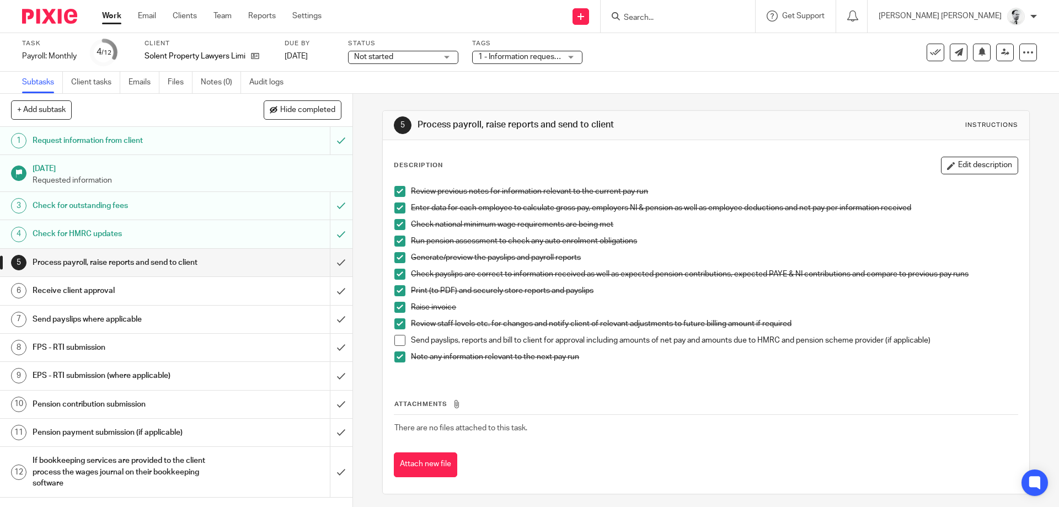
click at [111, 18] on link "Work" at bounding box center [111, 15] width 19 height 11
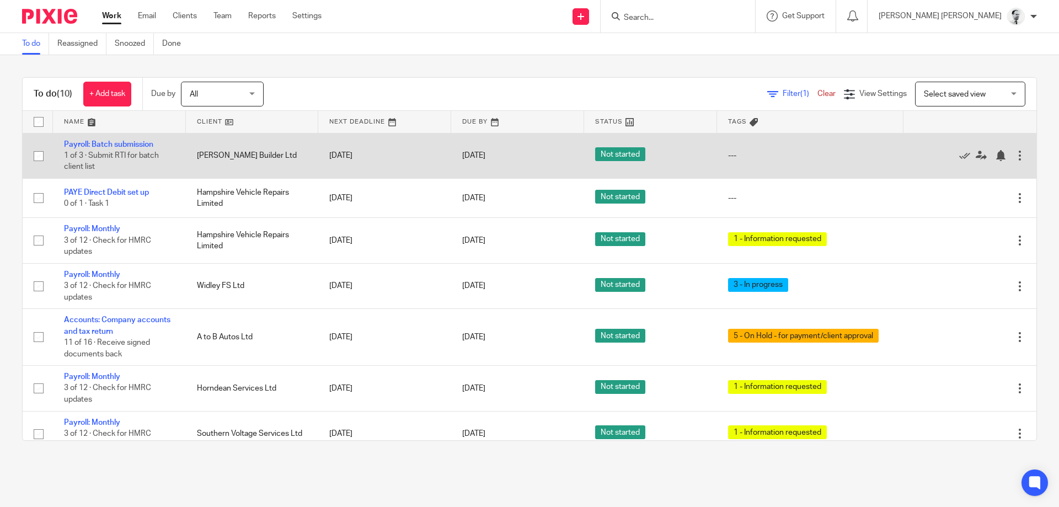
click at [124, 139] on td "Payroll: Batch submission 1 of 3 · Submit RTI for batch client list" at bounding box center [119, 155] width 133 height 45
click at [124, 144] on link "Payroll: Batch submission" at bounding box center [108, 145] width 89 height 8
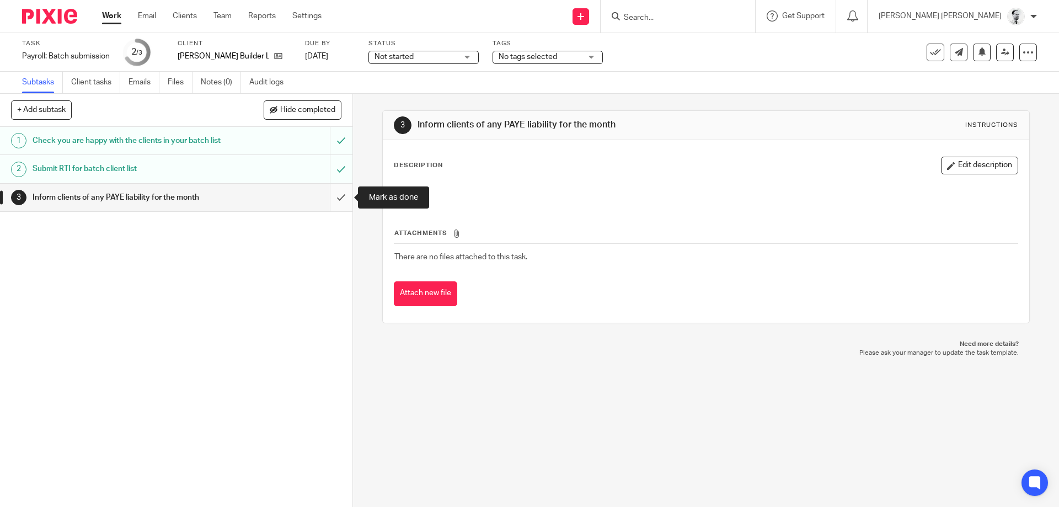
click at [337, 195] on input "submit" at bounding box center [176, 198] width 352 height 28
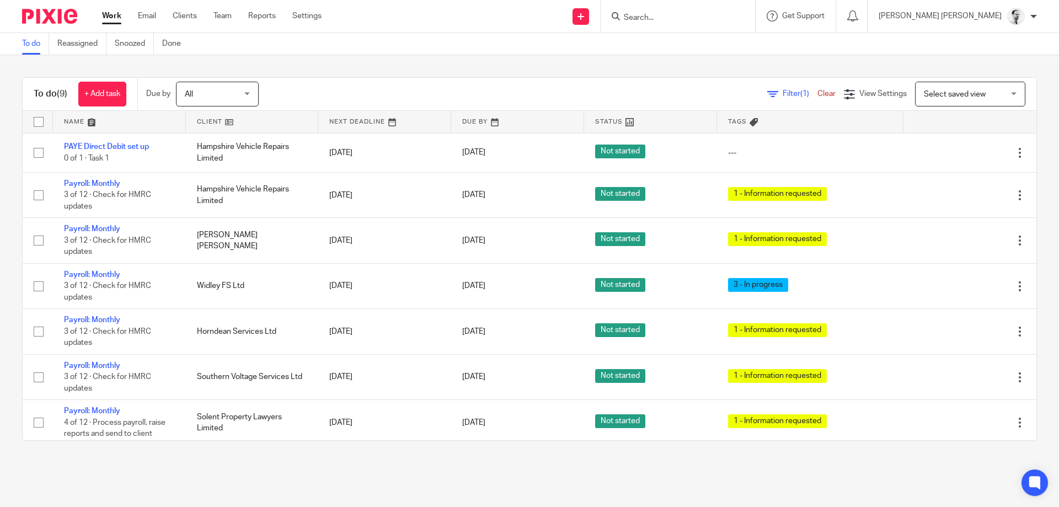
click at [722, 17] on input "Search" at bounding box center [671, 18] width 99 height 10
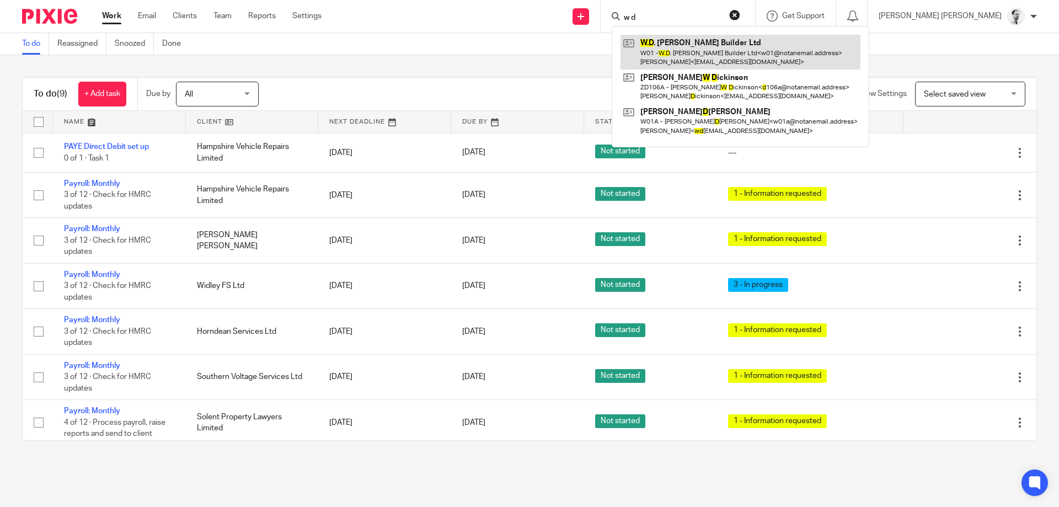
type input "w d"
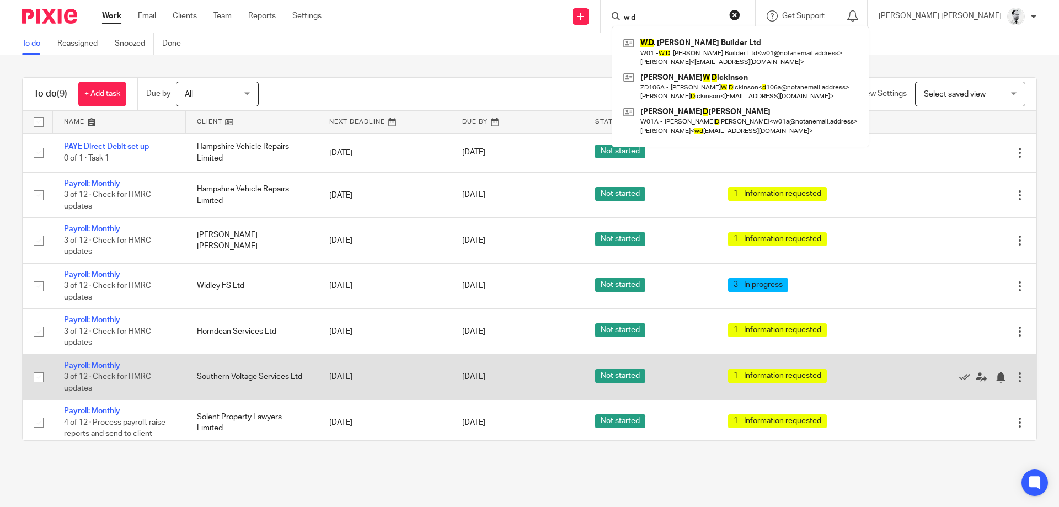
scroll to position [109, 0]
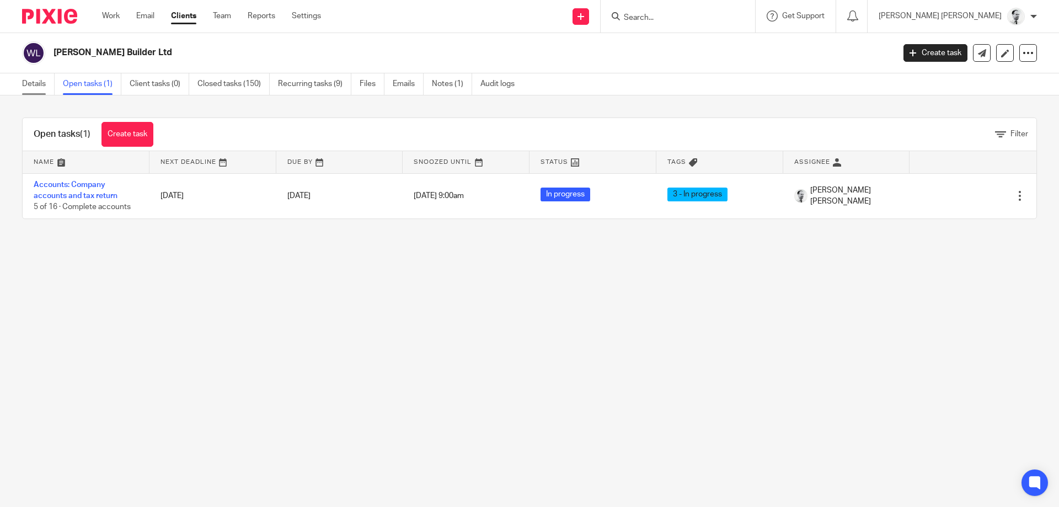
click at [23, 84] on link "Details" at bounding box center [38, 84] width 33 height 22
click at [458, 82] on link "Notes (1)" at bounding box center [452, 84] width 40 height 22
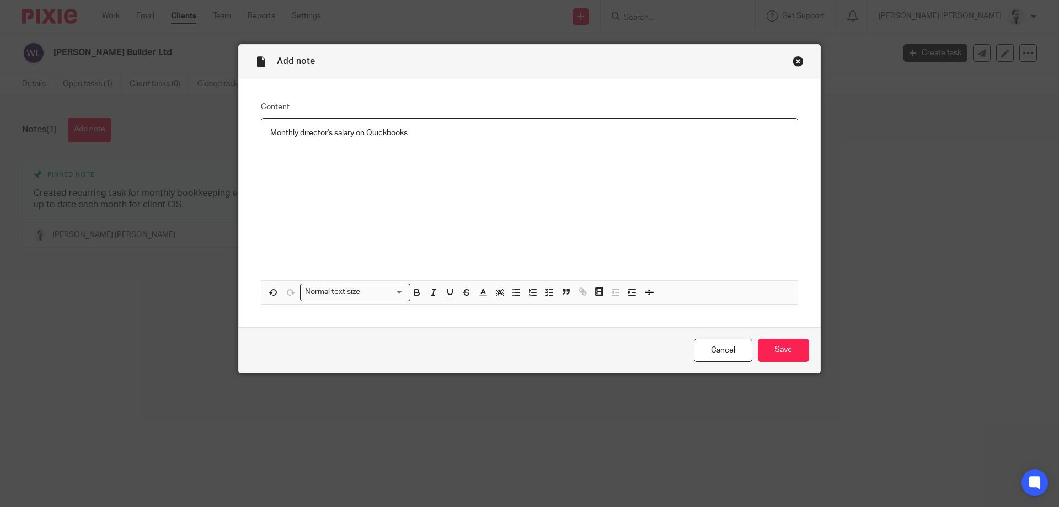
click at [331, 133] on p "Monthly director's salary on Quickbooks" at bounding box center [529, 132] width 518 height 11
click at [439, 136] on p "Monthly directors' salary on Quickbooks" at bounding box center [529, 132] width 518 height 11
click at [270, 132] on div "Monthly directors' salary on Quickbooks" at bounding box center [529, 200] width 536 height 162
click at [492, 141] on div "Submit monthly directors' salary on Quickbooks" at bounding box center [529, 200] width 536 height 162
click at [775, 355] on input "Save" at bounding box center [783, 351] width 51 height 24
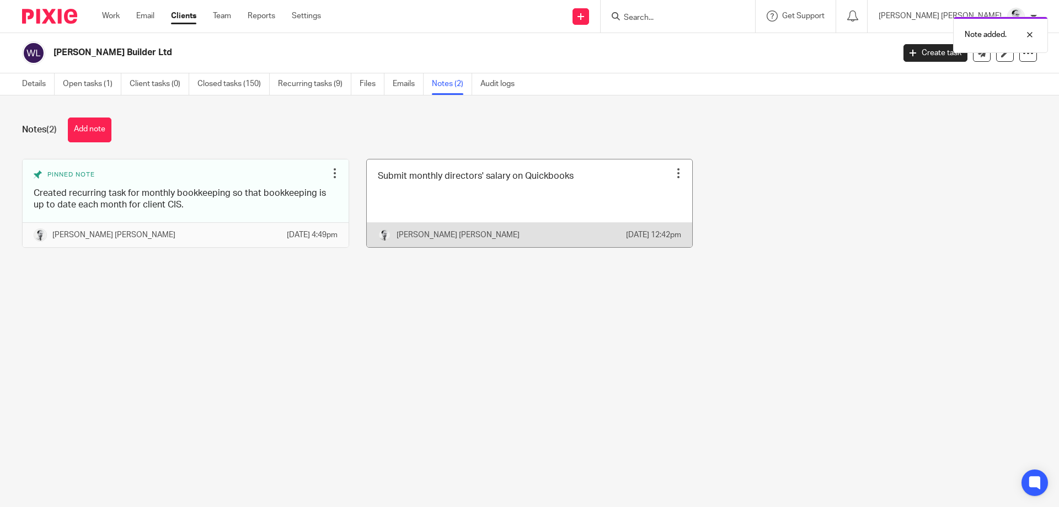
click at [681, 174] on div at bounding box center [678, 173] width 11 height 11
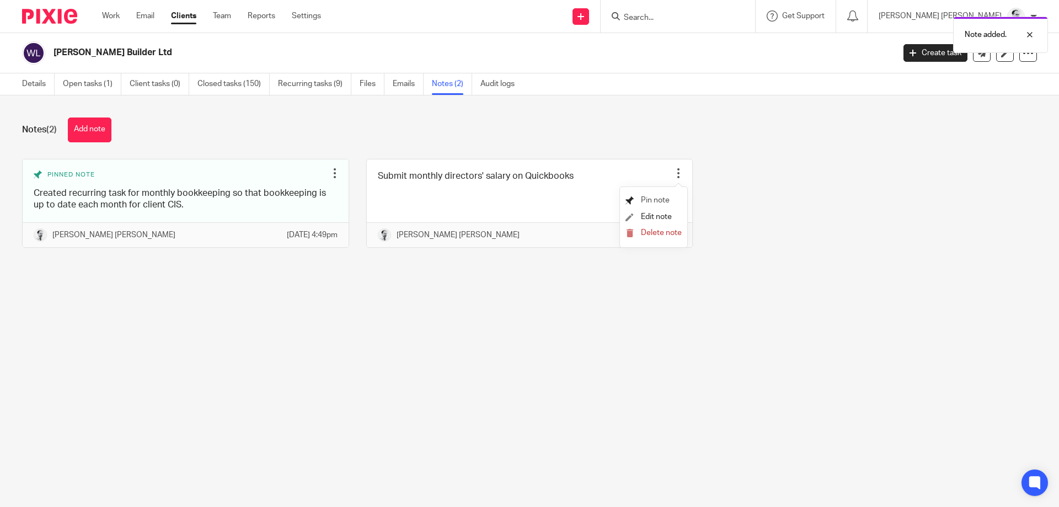
click at [662, 201] on span "Pin note" at bounding box center [655, 200] width 29 height 8
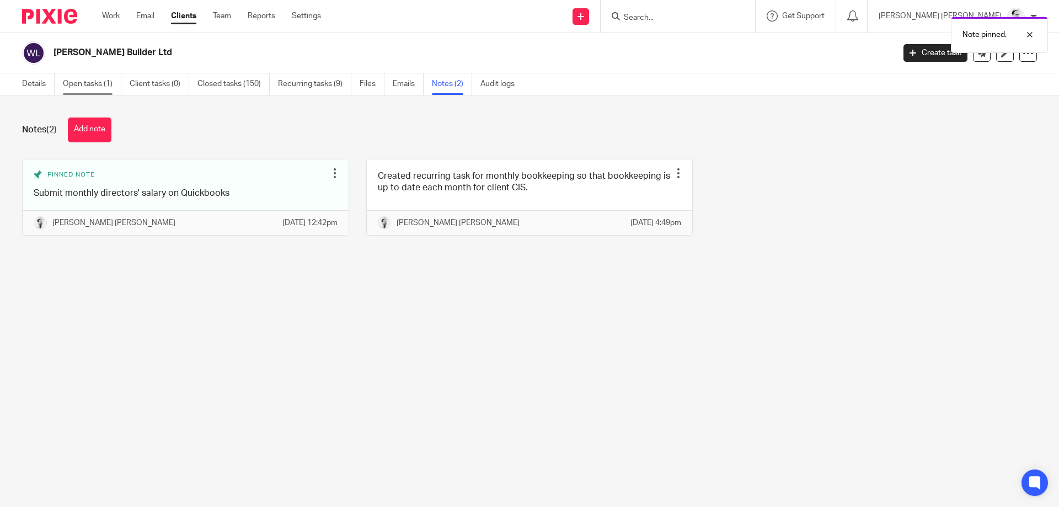
click at [77, 86] on link "Open tasks (1)" at bounding box center [92, 84] width 58 height 22
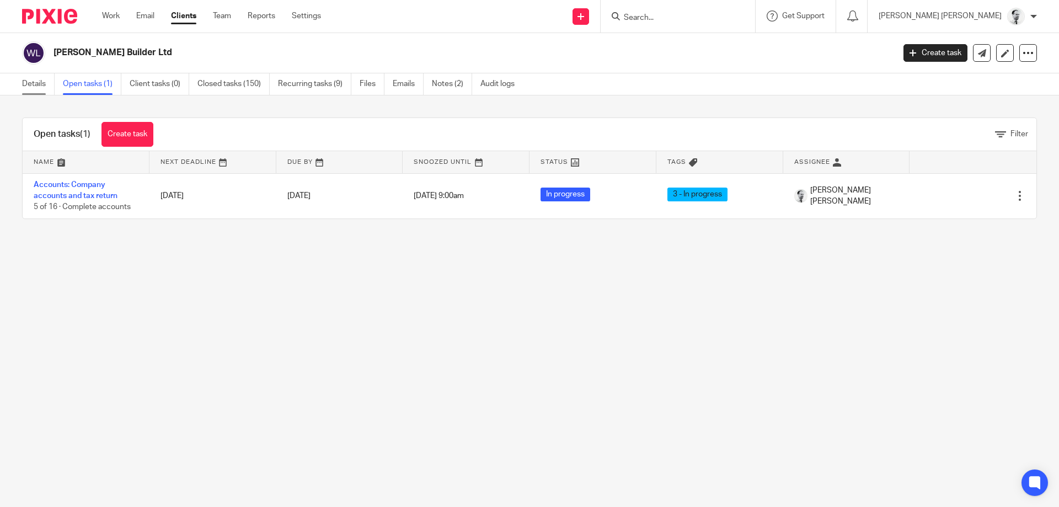
click at [40, 91] on link "Details" at bounding box center [38, 84] width 33 height 22
